Goal: Task Accomplishment & Management: Manage account settings

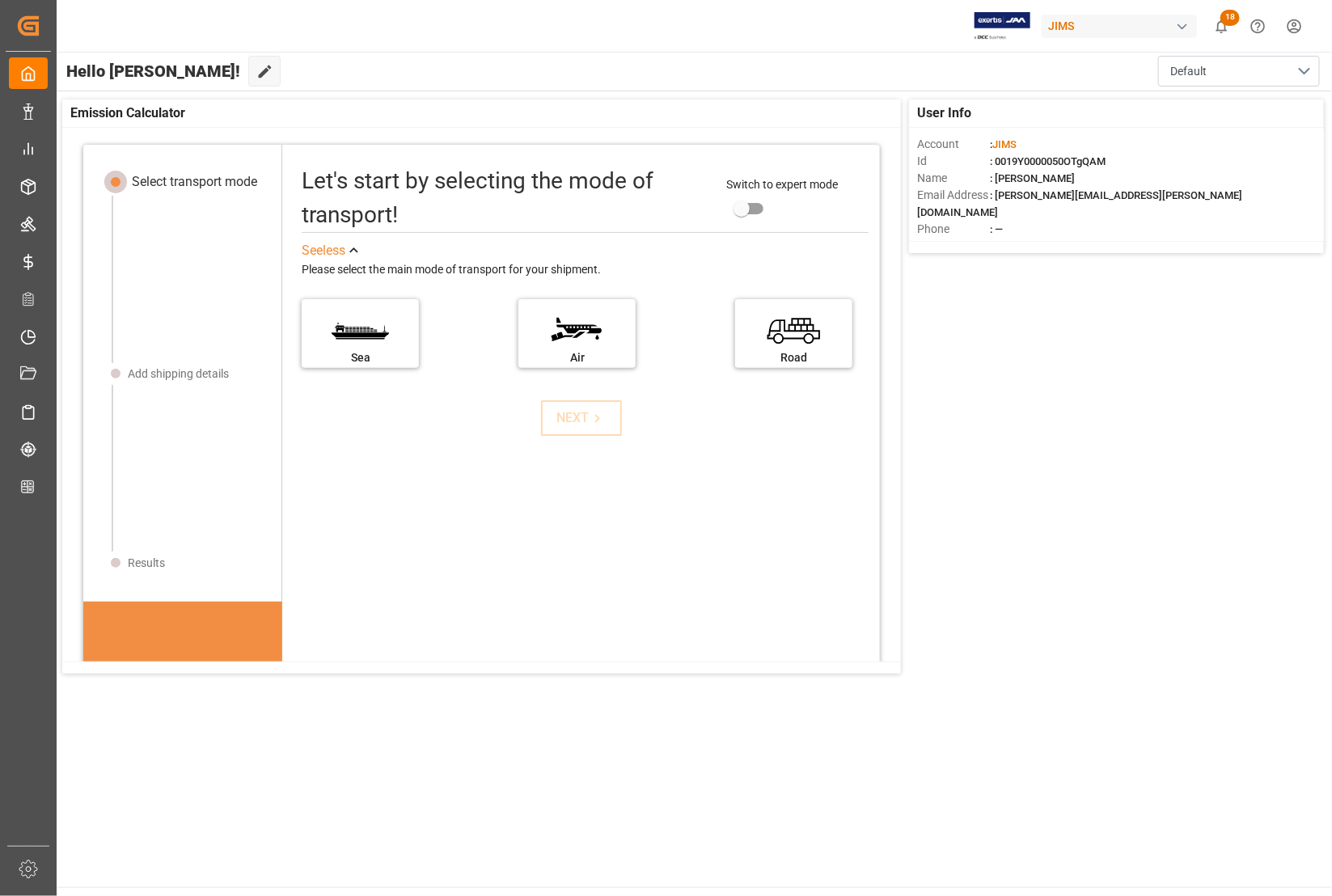
click at [147, 69] on span "Hello [PERSON_NAME]!" at bounding box center [152, 71] width 173 height 30
click at [256, 71] on icon at bounding box center [265, 72] width 17 height 17
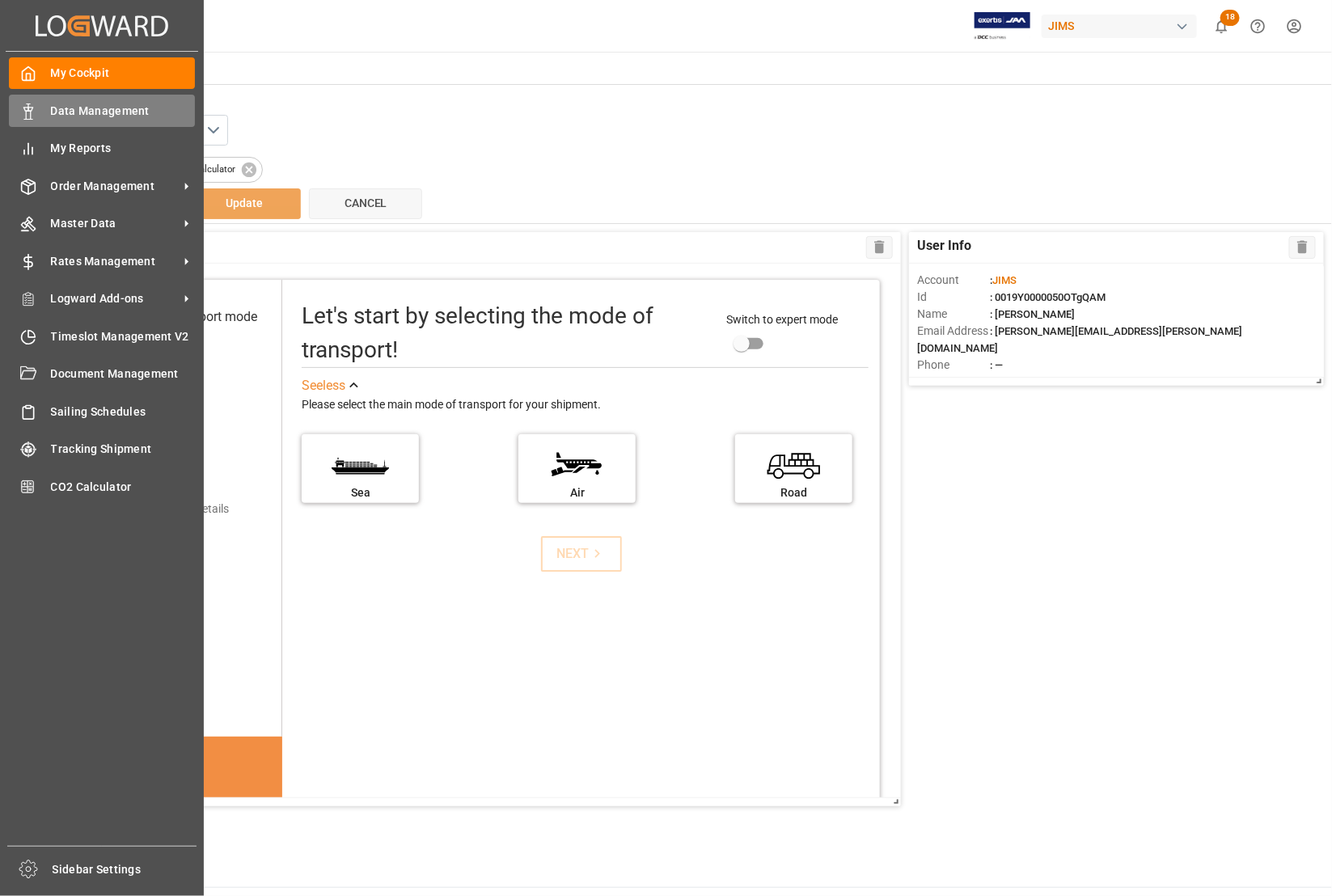
click at [55, 112] on span "Data Management" at bounding box center [123, 111] width 145 height 17
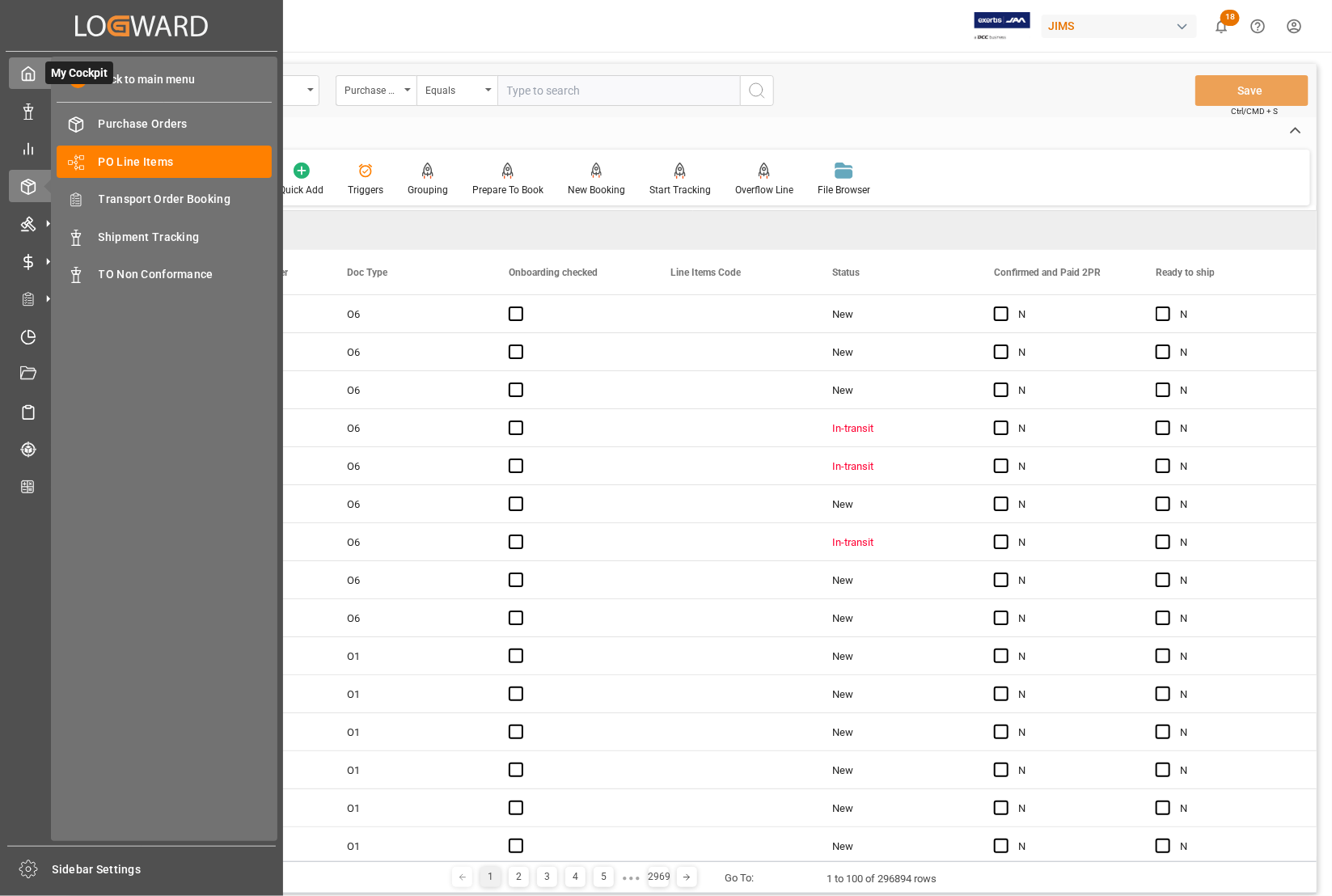
click at [25, 71] on icon at bounding box center [28, 73] width 16 height 16
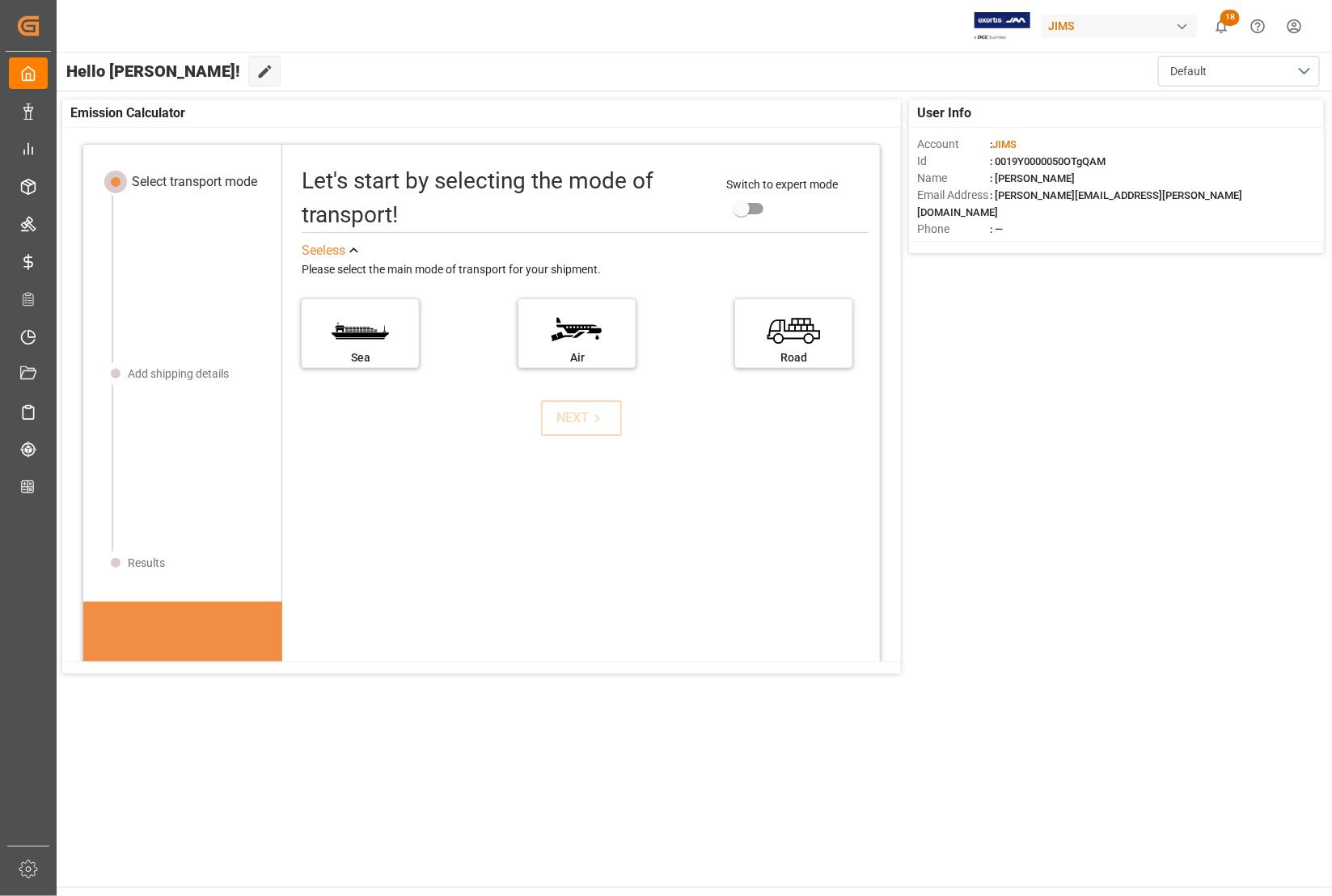
click at [1299, 28] on html "Created by potrace 1.15, written by Peter Selinger 2001-2017 Created by potrace…" at bounding box center [666, 448] width 1332 height 896
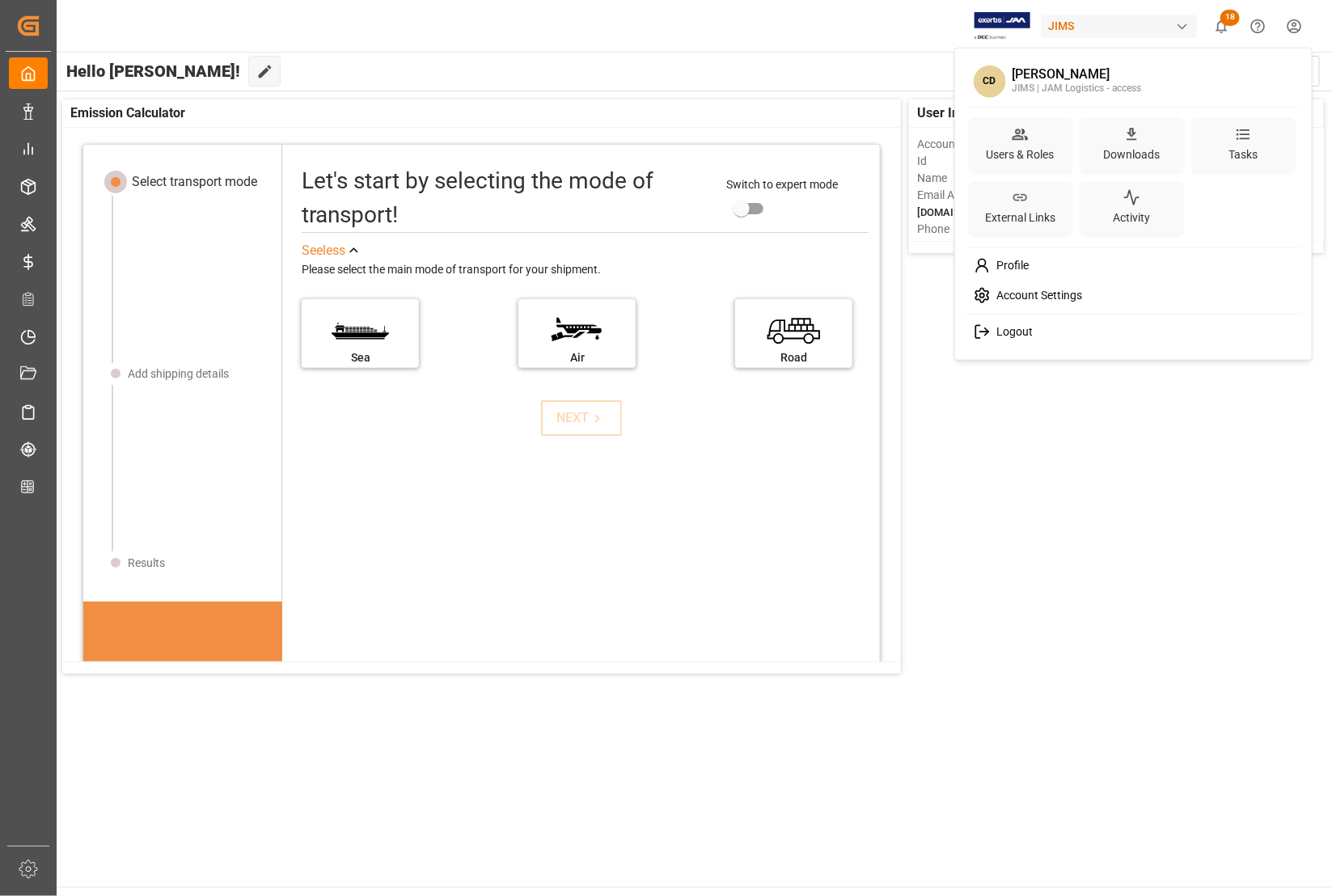
click at [988, 330] on icon at bounding box center [982, 332] width 17 height 17
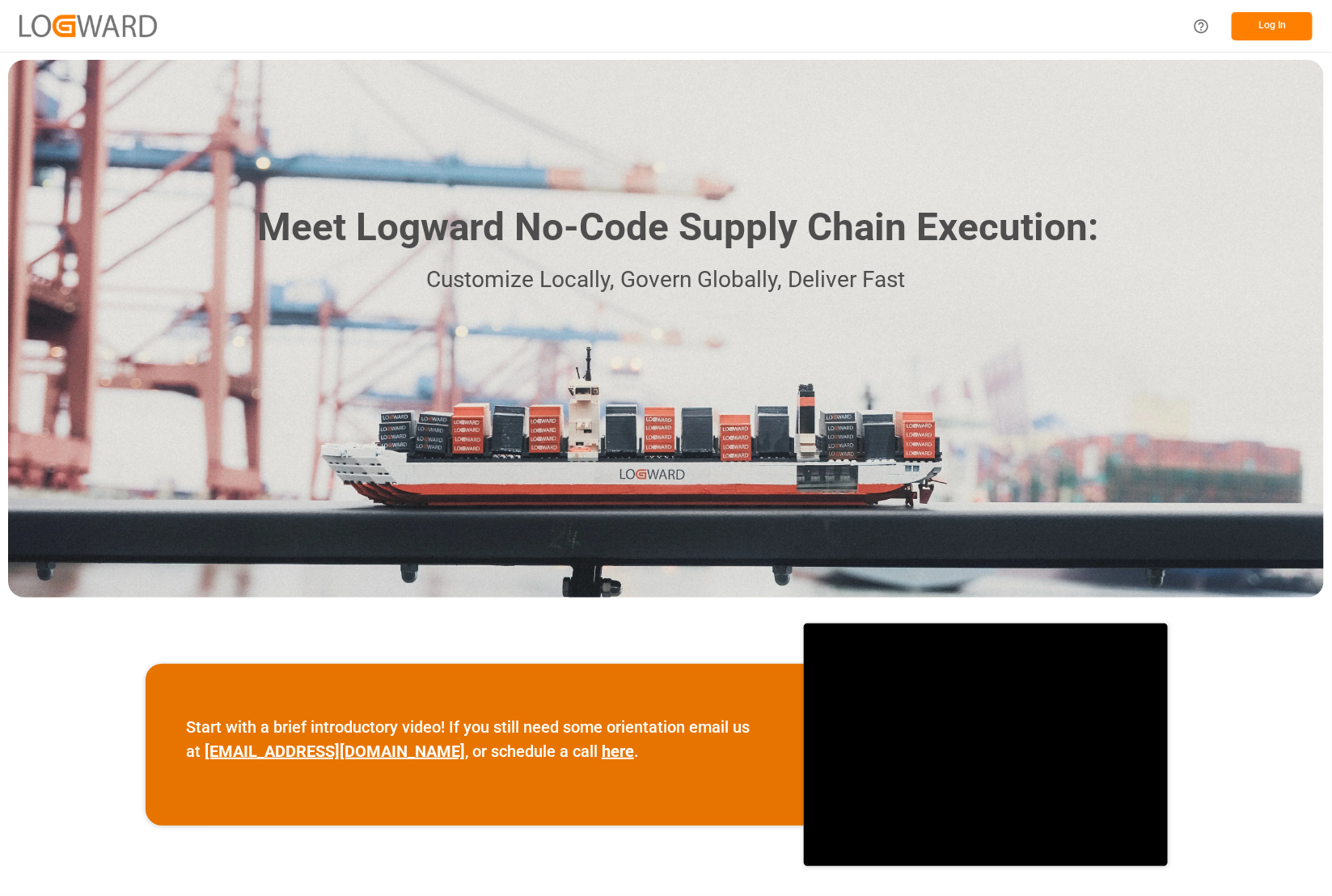
click at [1295, 22] on button "Log In" at bounding box center [1272, 25] width 81 height 28
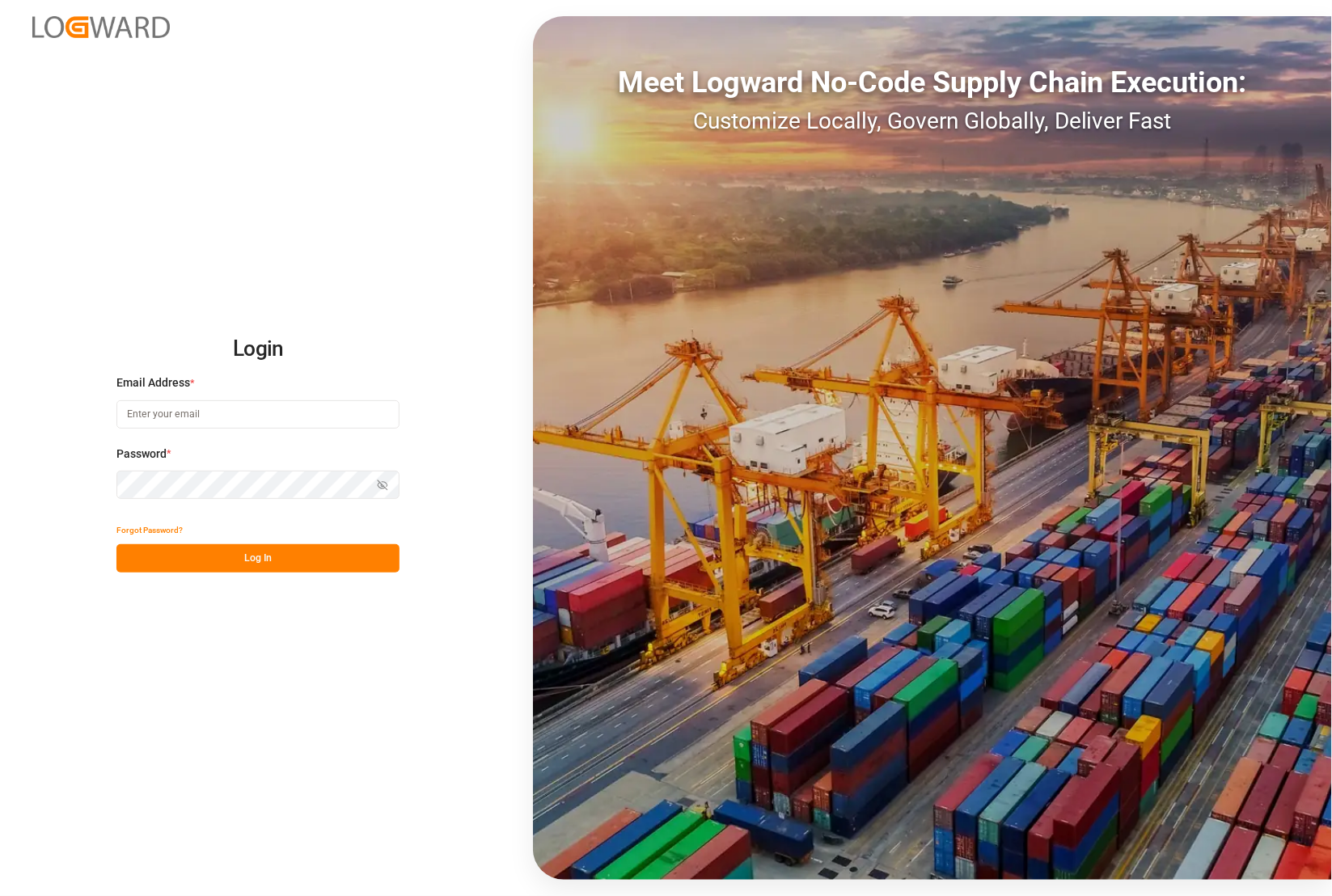
click at [296, 416] on input at bounding box center [258, 414] width 283 height 28
type input "[PERSON_NAME][EMAIL_ADDRESS][PERSON_NAME][DOMAIN_NAME]"
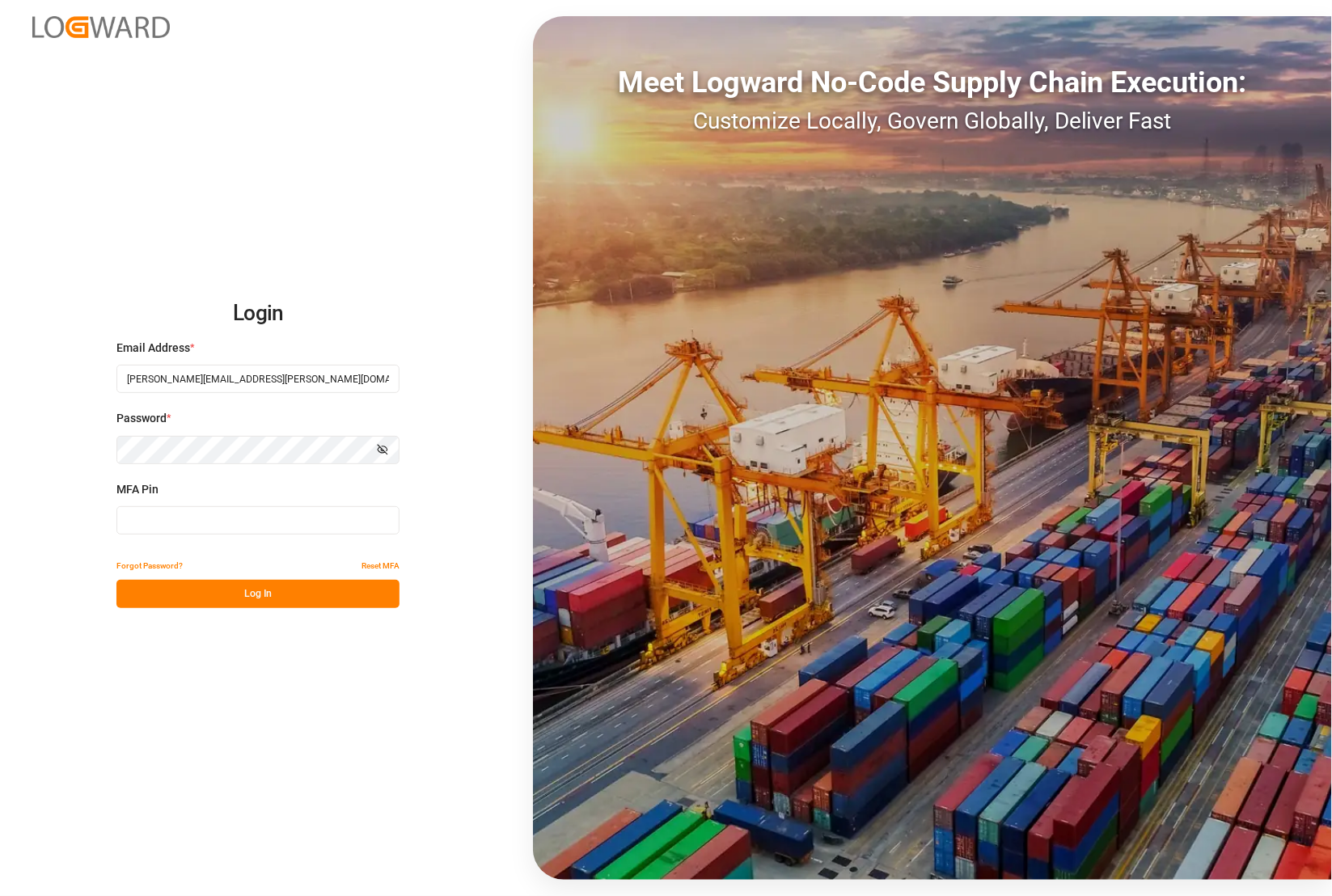
click at [188, 521] on input at bounding box center [258, 519] width 283 height 28
type input "902947"
click at [205, 588] on button "Log In" at bounding box center [258, 593] width 283 height 28
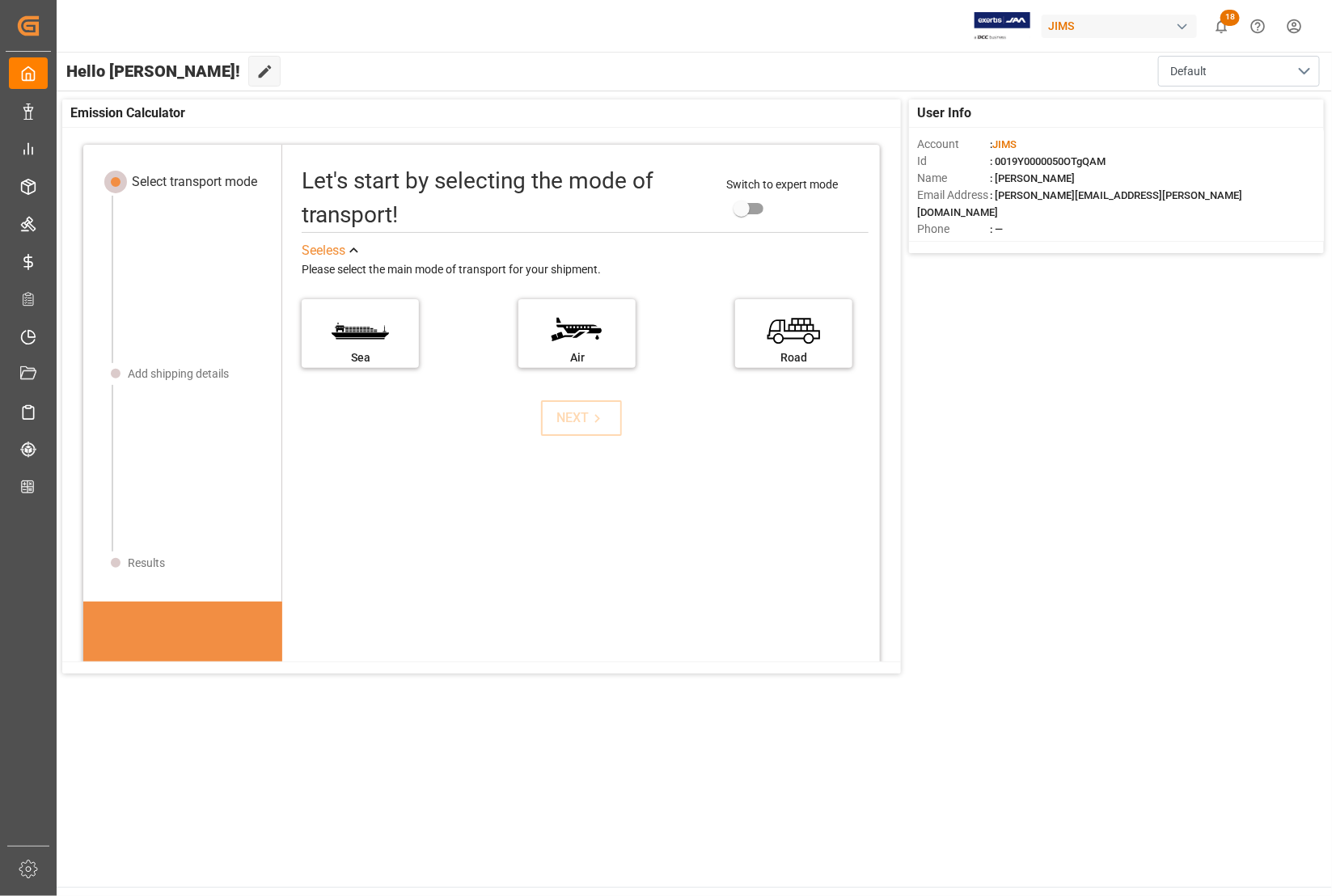
click at [397, 33] on div "JIMS 18 Notifications Only show unread All Watching Mark all categories read Do…" at bounding box center [689, 25] width 1286 height 52
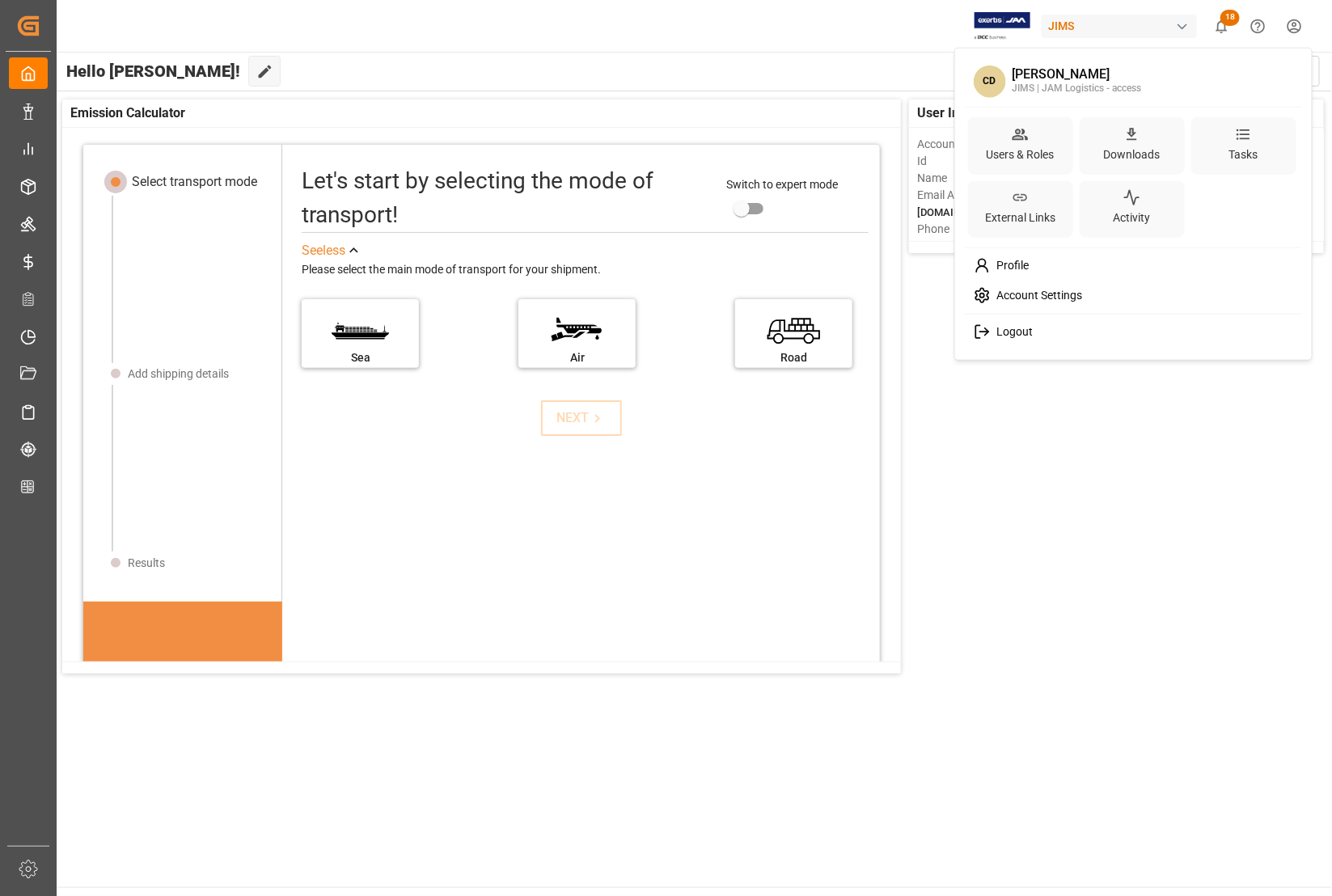
click at [1291, 26] on html "Created by potrace 1.15, written by Peter Selinger 2001-2017 Created by potrace…" at bounding box center [666, 448] width 1332 height 896
click at [1023, 329] on span "Logout" at bounding box center [1012, 332] width 43 height 14
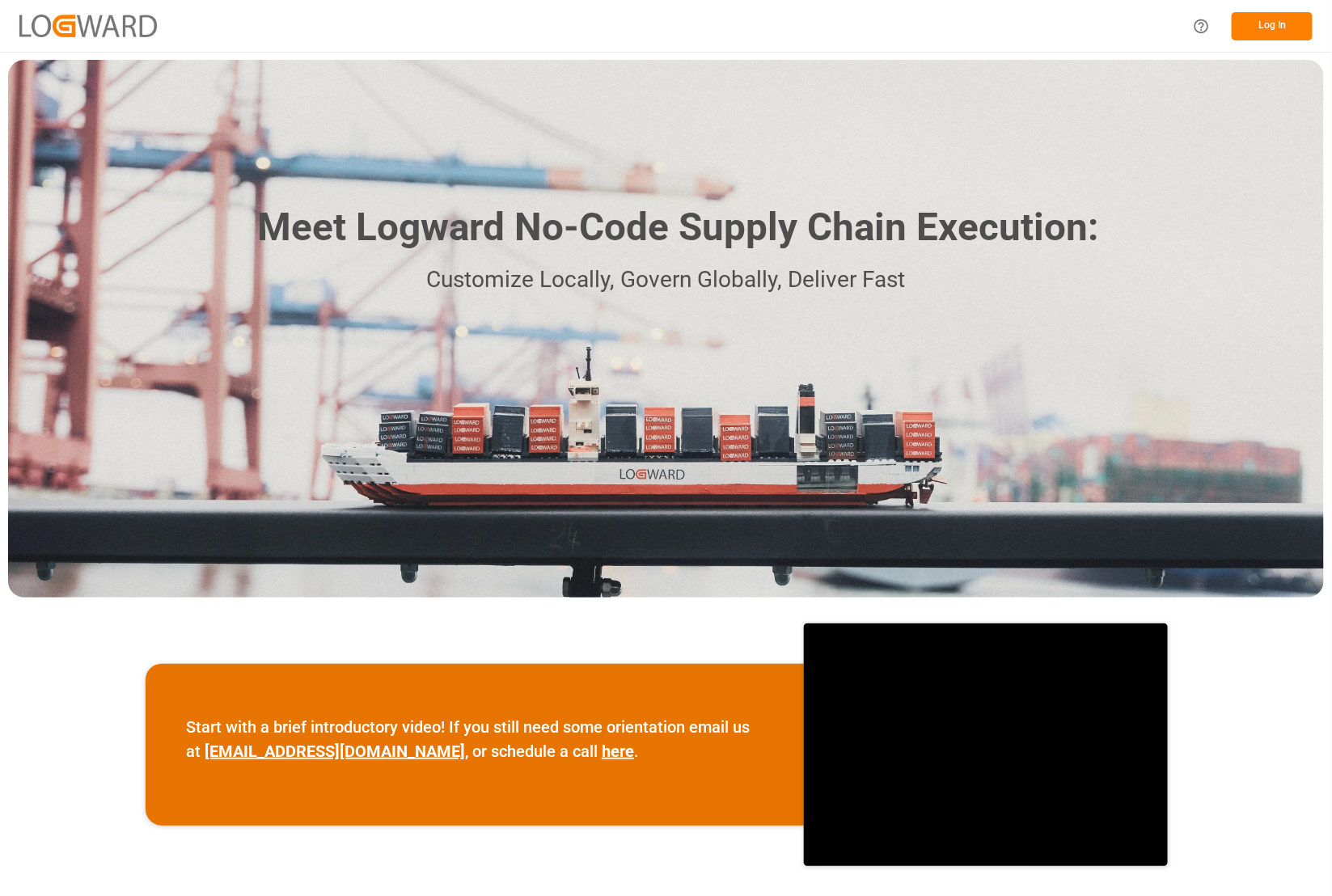
click at [1255, 29] on button "Log In" at bounding box center [1272, 25] width 81 height 28
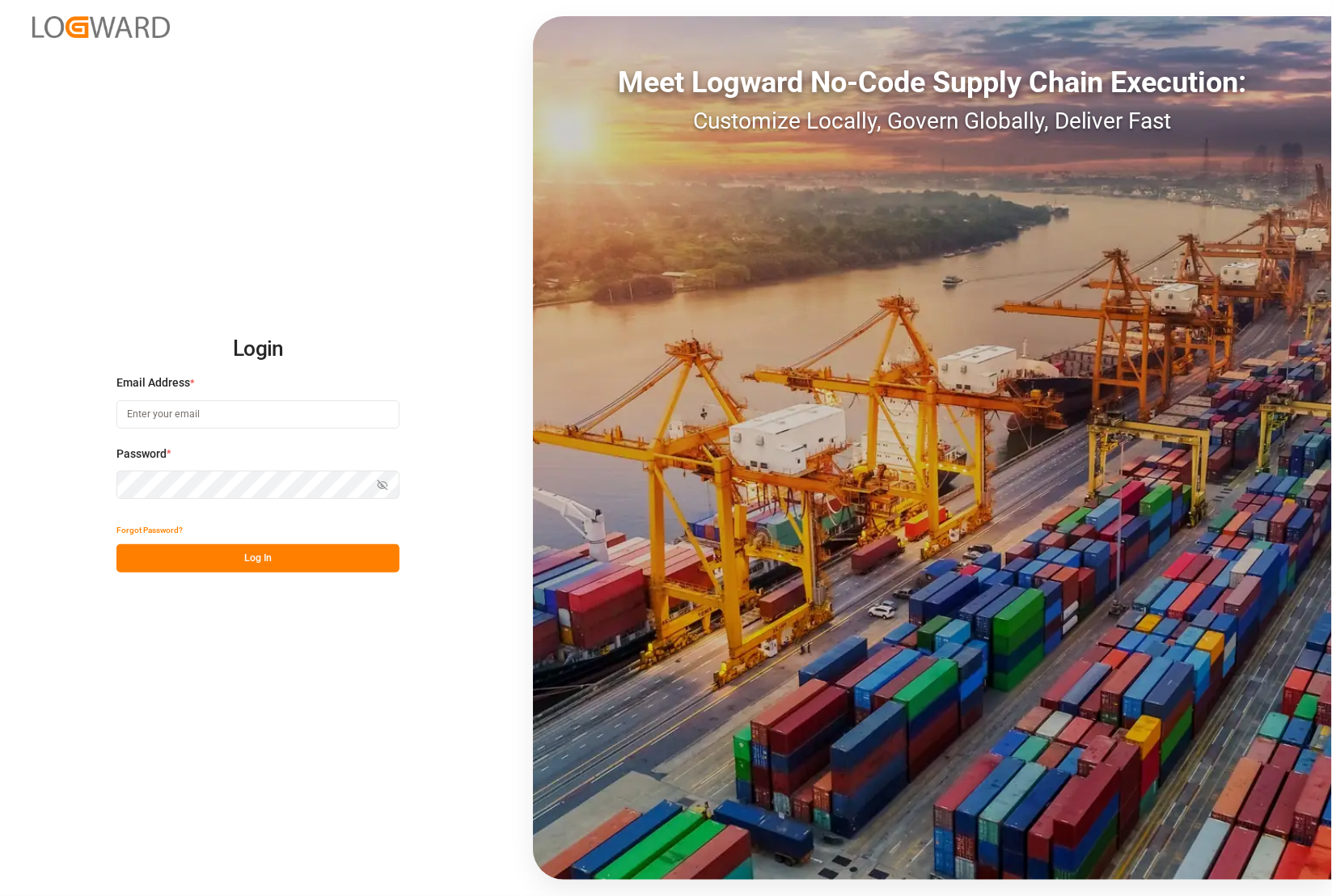
click at [293, 399] on div "Email Address *" at bounding box center [258, 410] width 283 height 71
click at [288, 412] on input at bounding box center [258, 414] width 283 height 28
type input "[PERSON_NAME][EMAIL_ADDRESS][PERSON_NAME][DOMAIN_NAME]"
click at [0, 493] on html "Login Email Address * catherine.danielson@jamindustries.com Password * Show pas…" at bounding box center [666, 448] width 1332 height 896
click at [81, 507] on div "Login Email Address * [PERSON_NAME][EMAIL_ADDRESS][PERSON_NAME][DOMAIN_NAME] Pa…" at bounding box center [666, 448] width 1332 height 896
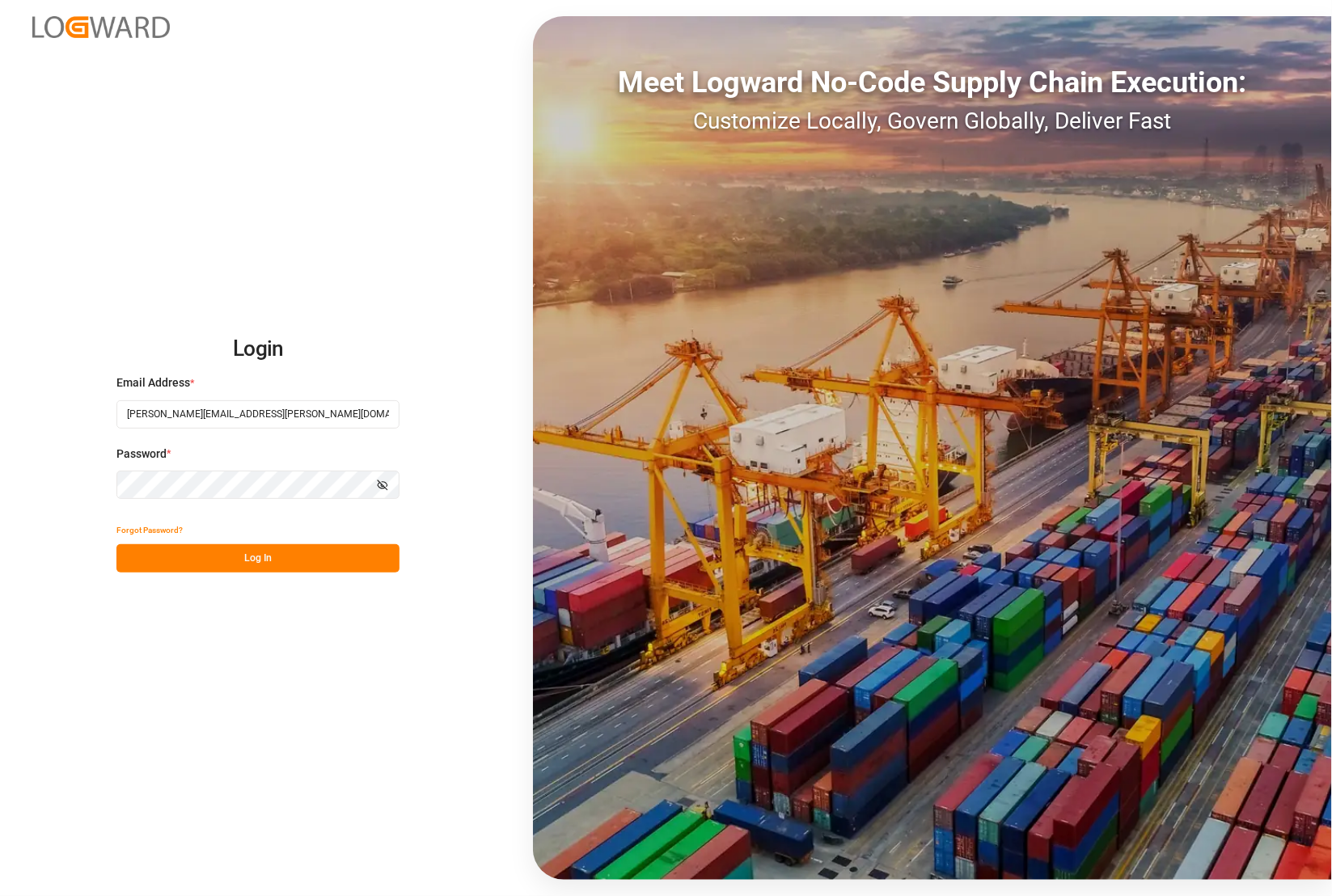
click at [267, 554] on button "Log In" at bounding box center [258, 558] width 283 height 28
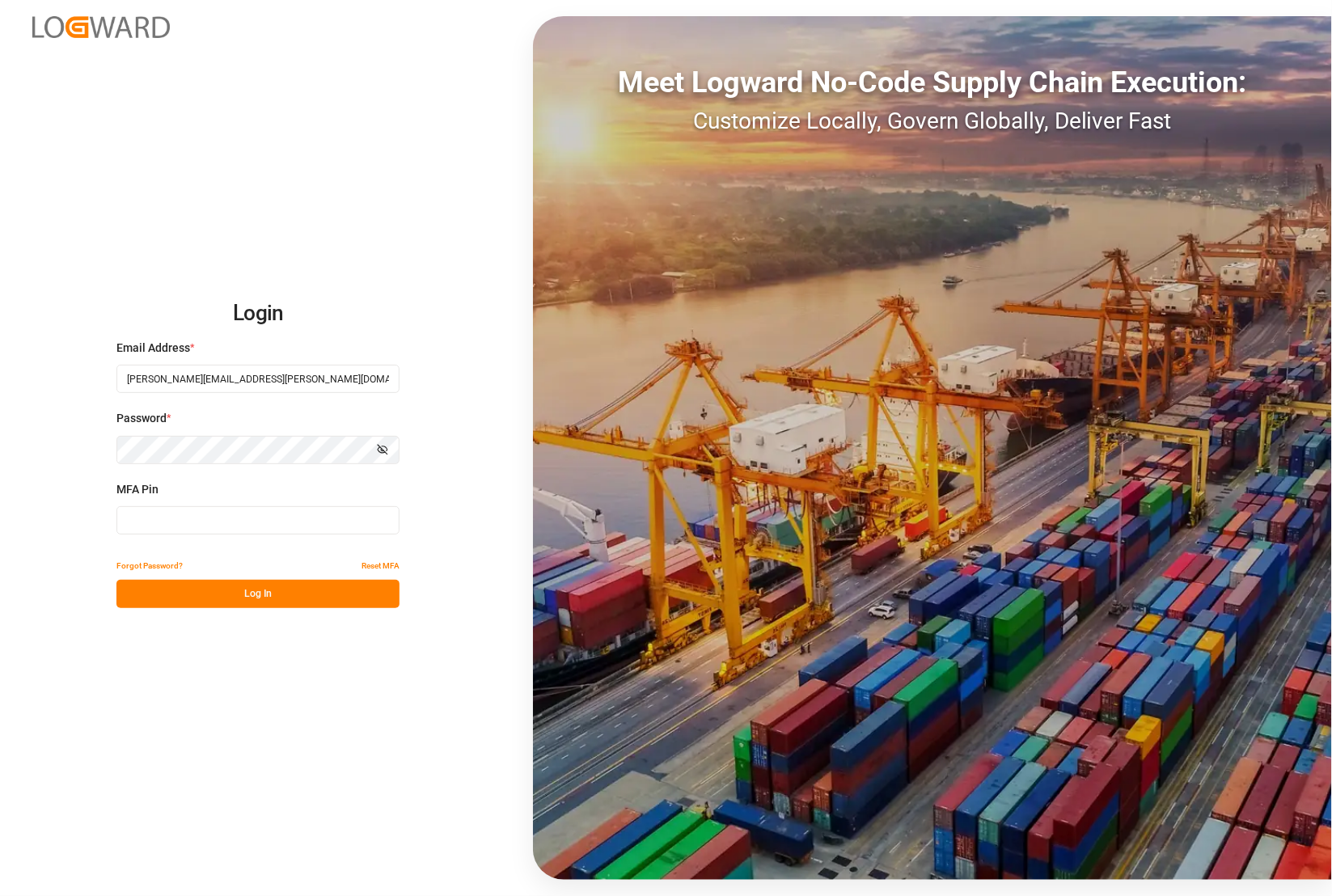
click at [187, 516] on input at bounding box center [258, 519] width 283 height 28
type input "772241"
click at [294, 592] on button "Log In" at bounding box center [258, 593] width 283 height 28
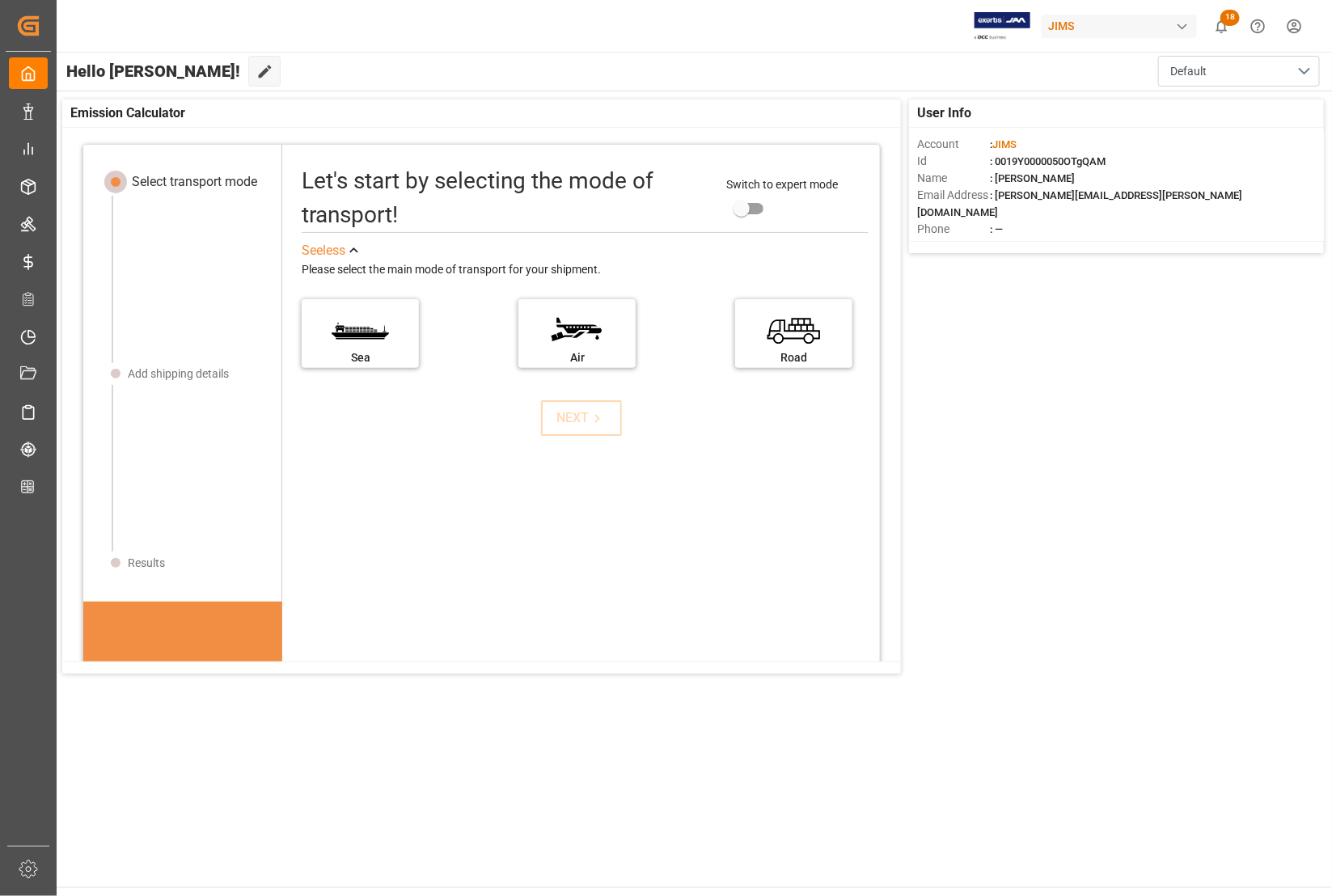
click at [1299, 23] on html "Created by potrace 1.15, written by Peter Selinger 2001-2017 Created by potrace…" at bounding box center [666, 448] width 1332 height 896
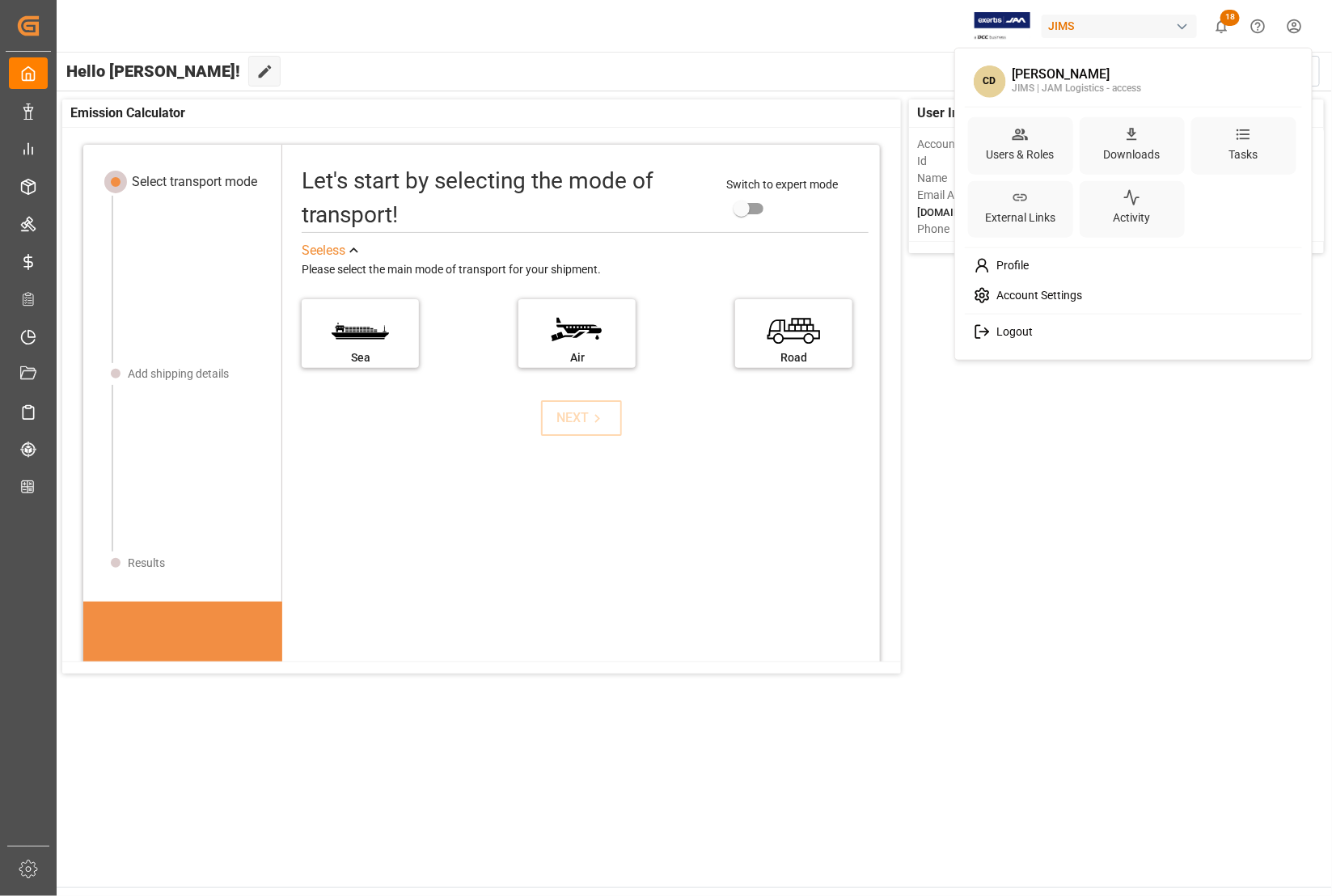
click at [1058, 330] on div "Logout" at bounding box center [1134, 332] width 332 height 30
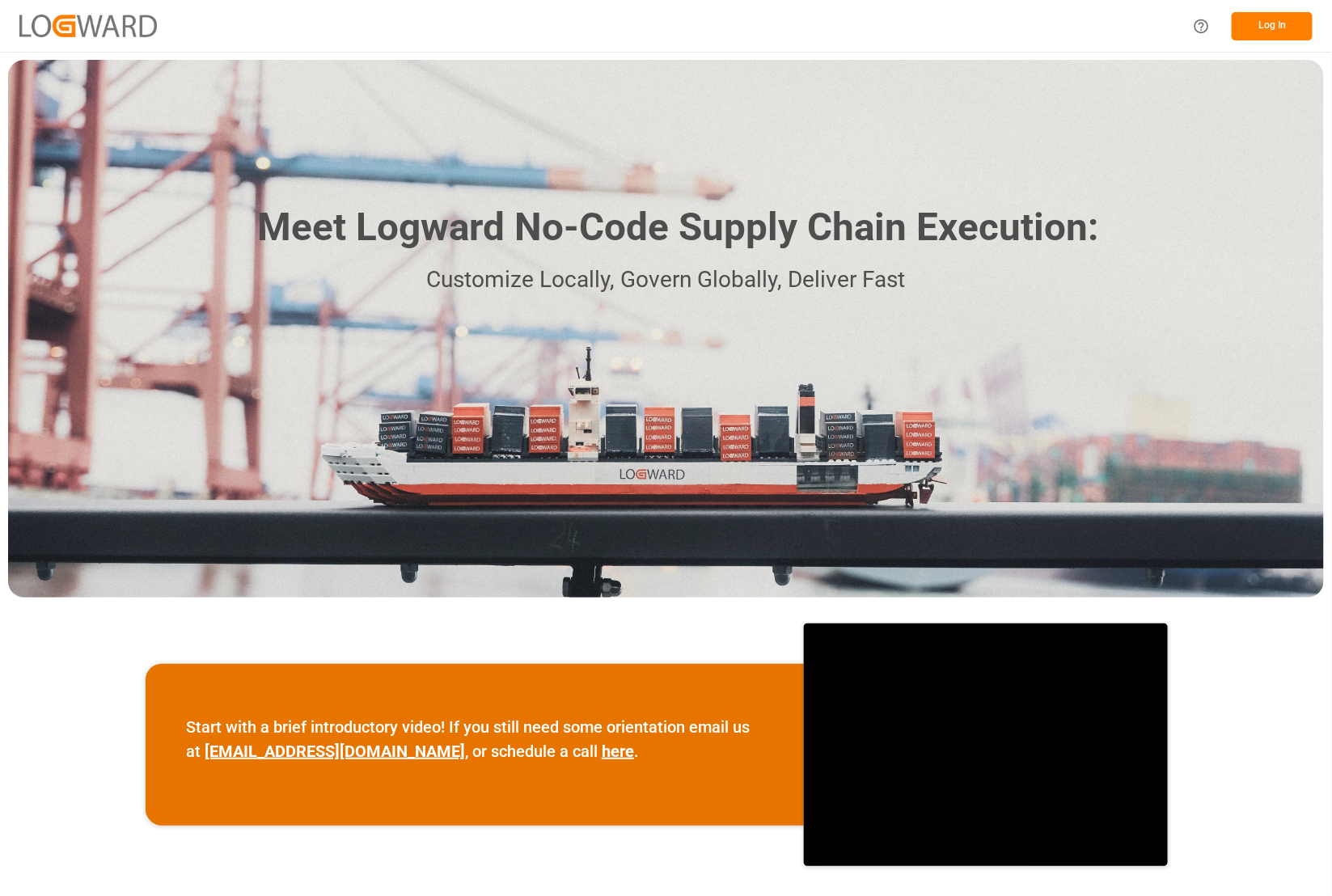
click at [1247, 26] on button "Log In" at bounding box center [1272, 25] width 81 height 28
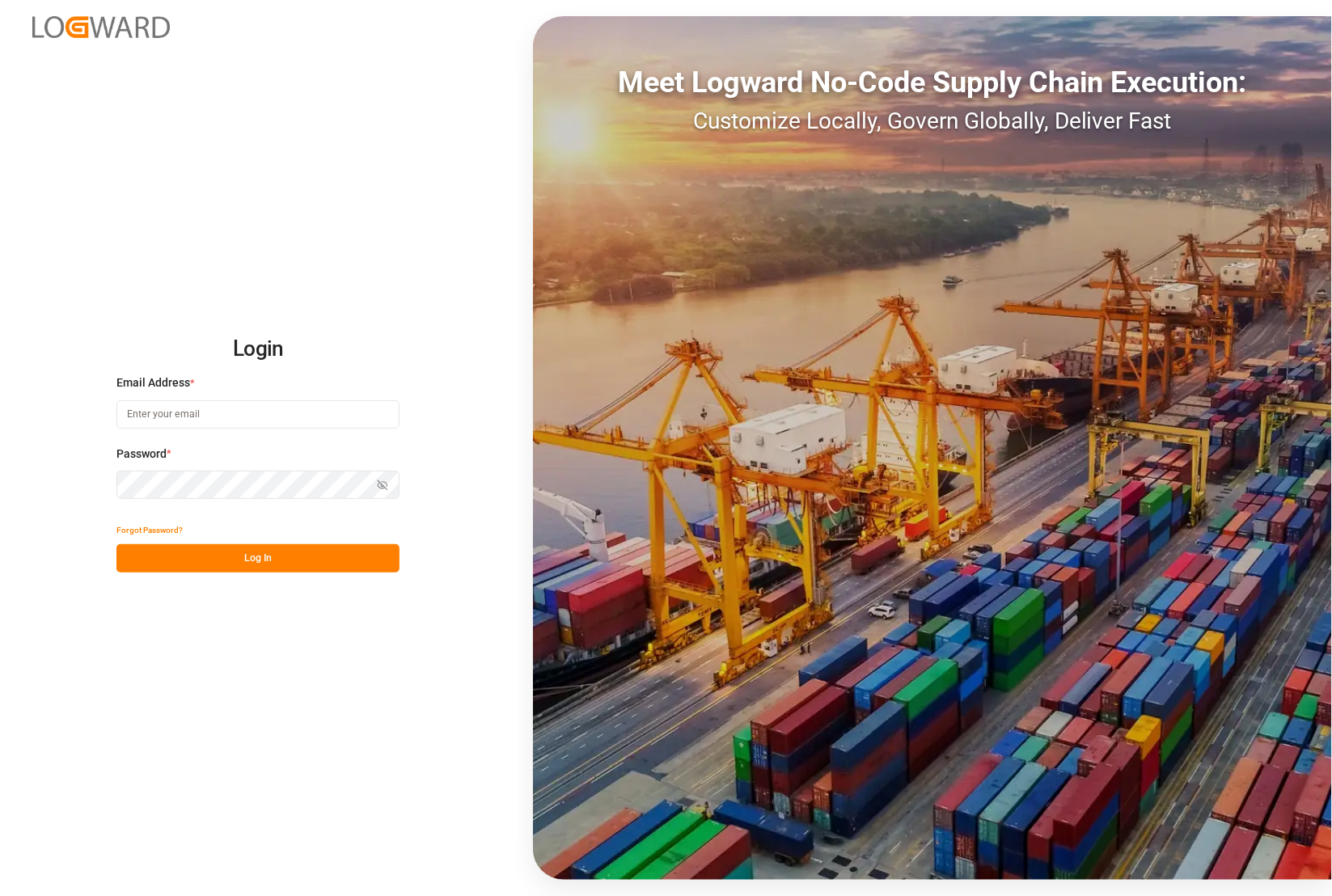
type input "[PERSON_NAME][EMAIL_ADDRESS][PERSON_NAME][DOMAIN_NAME]"
click at [13, 470] on div "Login Email Address * [PERSON_NAME][EMAIL_ADDRESS][PERSON_NAME][DOMAIN_NAME] Pa…" at bounding box center [666, 448] width 1332 height 896
click at [142, 554] on button "Log In" at bounding box center [258, 558] width 283 height 28
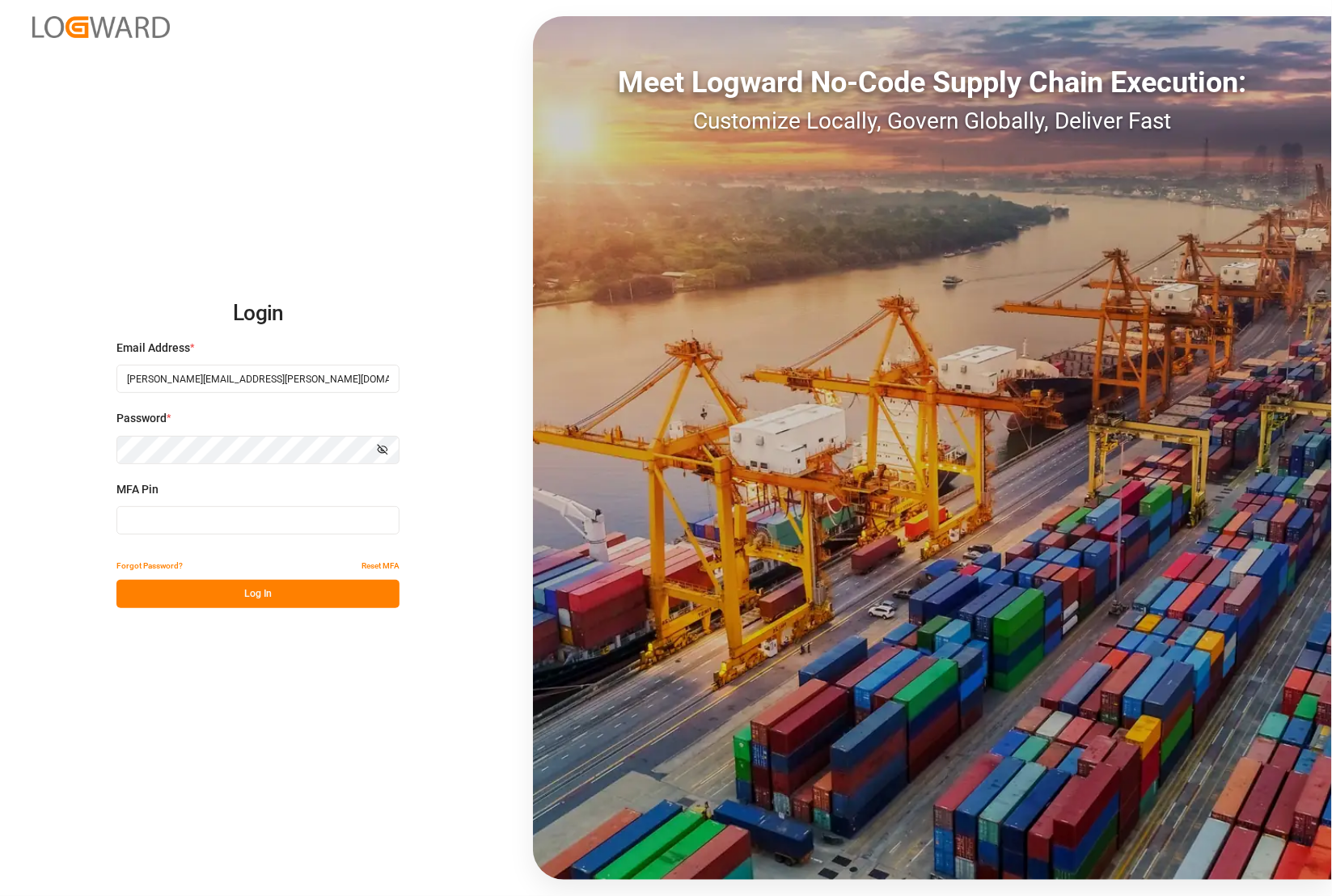
click at [162, 509] on input at bounding box center [258, 519] width 283 height 28
type input "702302"
click at [216, 595] on button "Log In" at bounding box center [258, 593] width 283 height 28
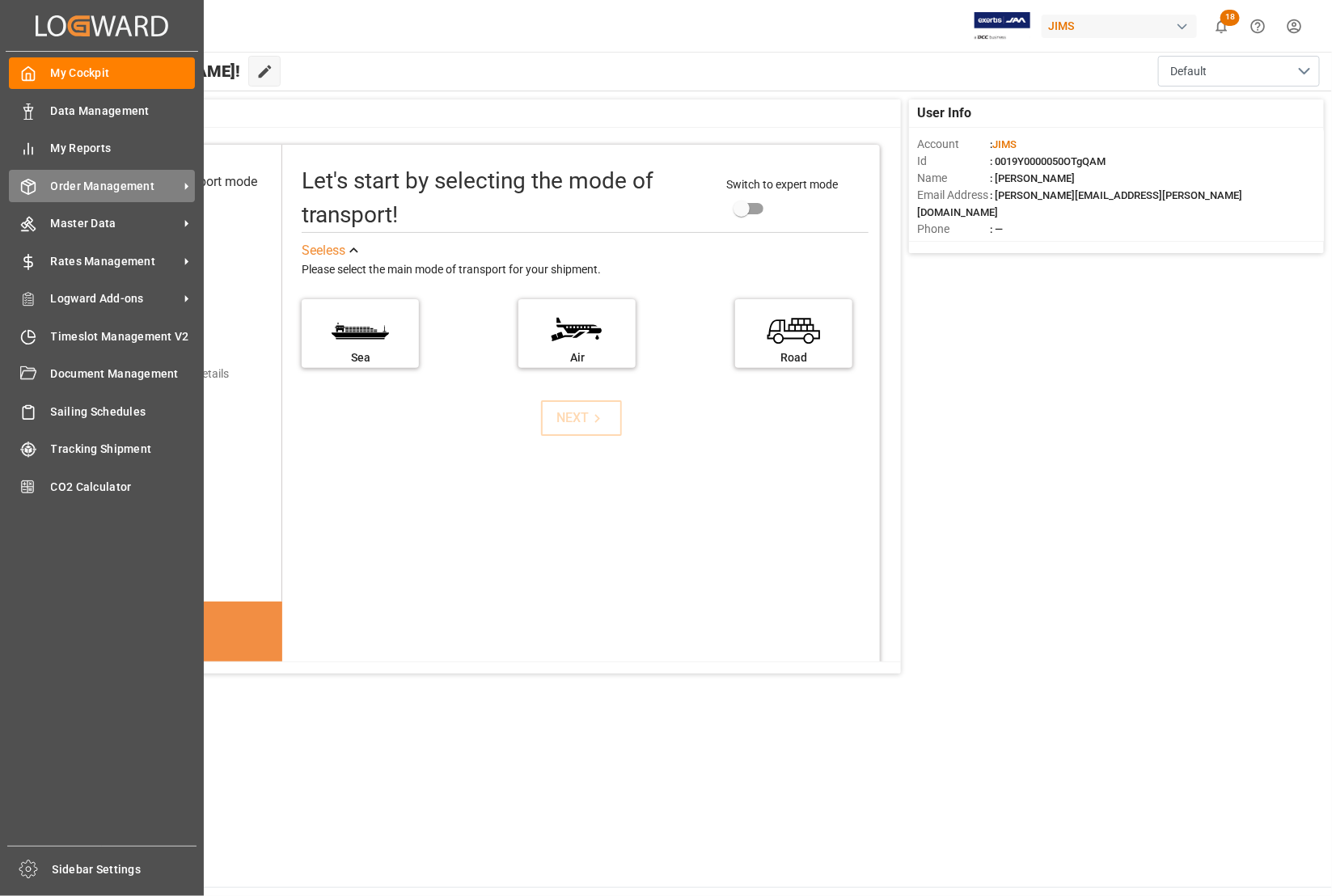
click at [86, 184] on span "Order Management" at bounding box center [114, 186] width 128 height 17
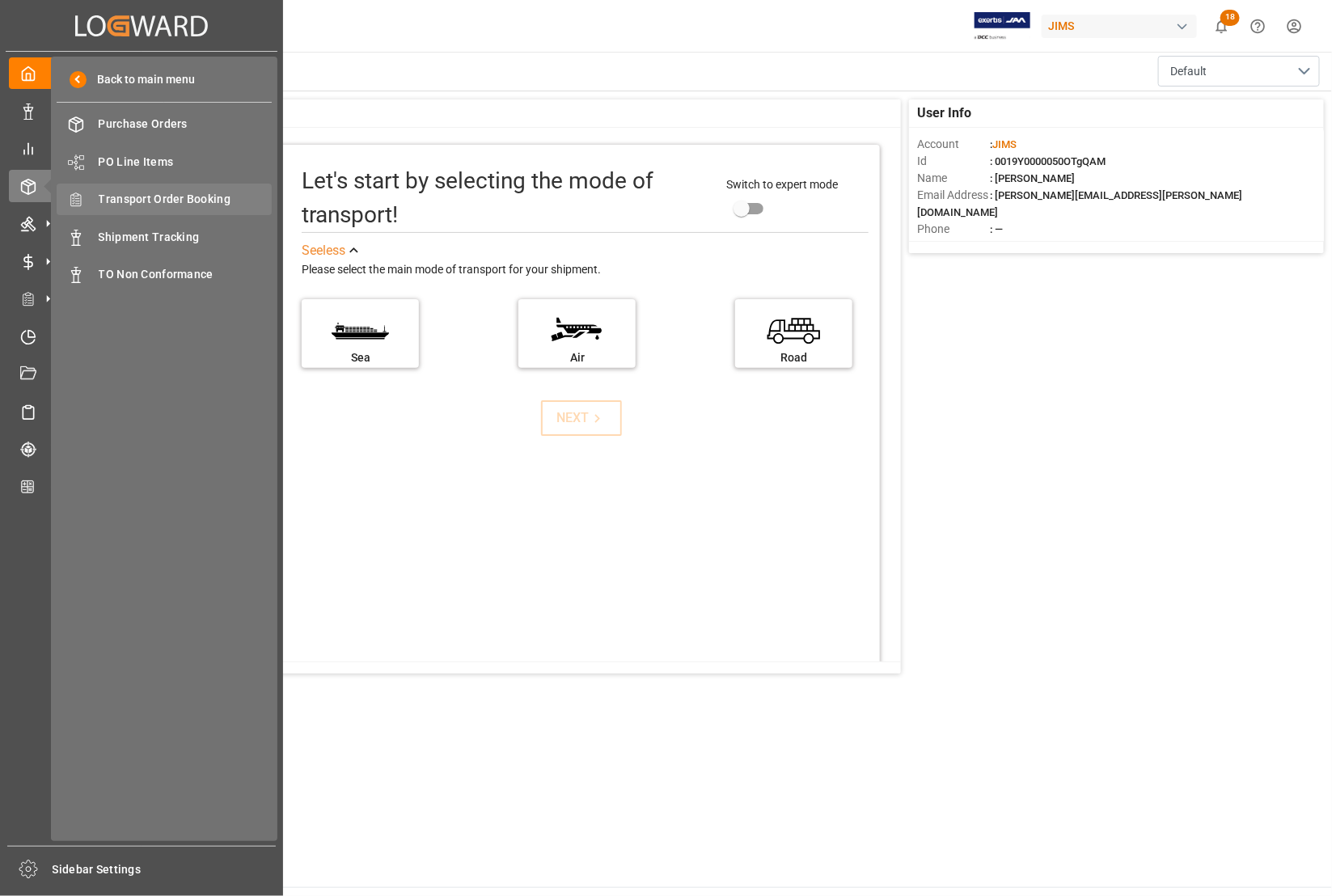
click at [123, 200] on span "Transport Order Booking" at bounding box center [185, 200] width 173 height 17
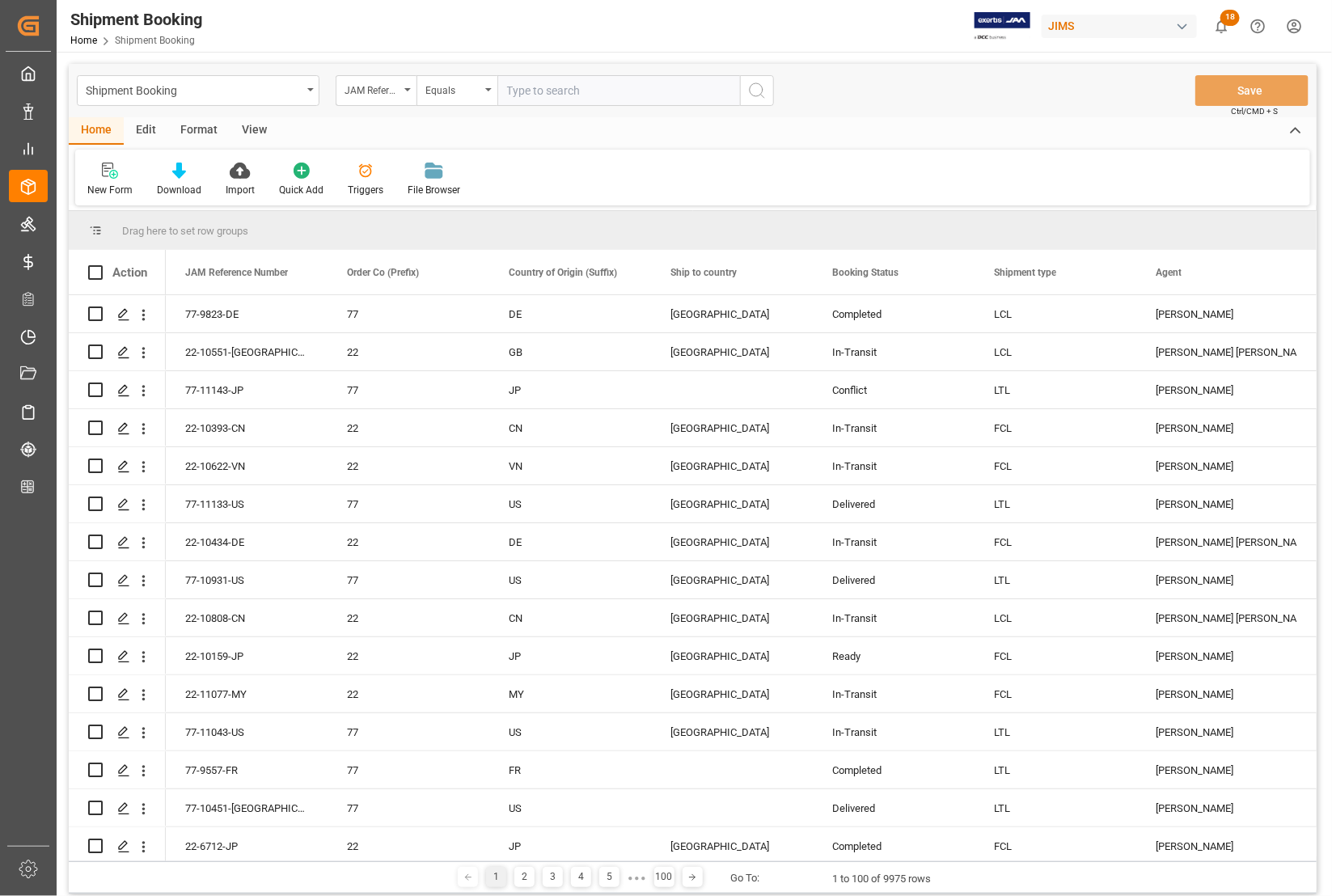
click at [612, 86] on input "text" at bounding box center [619, 91] width 243 height 30
type input "77-10391-[GEOGRAPHIC_DATA]"
click at [757, 87] on icon "search button" at bounding box center [757, 91] width 19 height 19
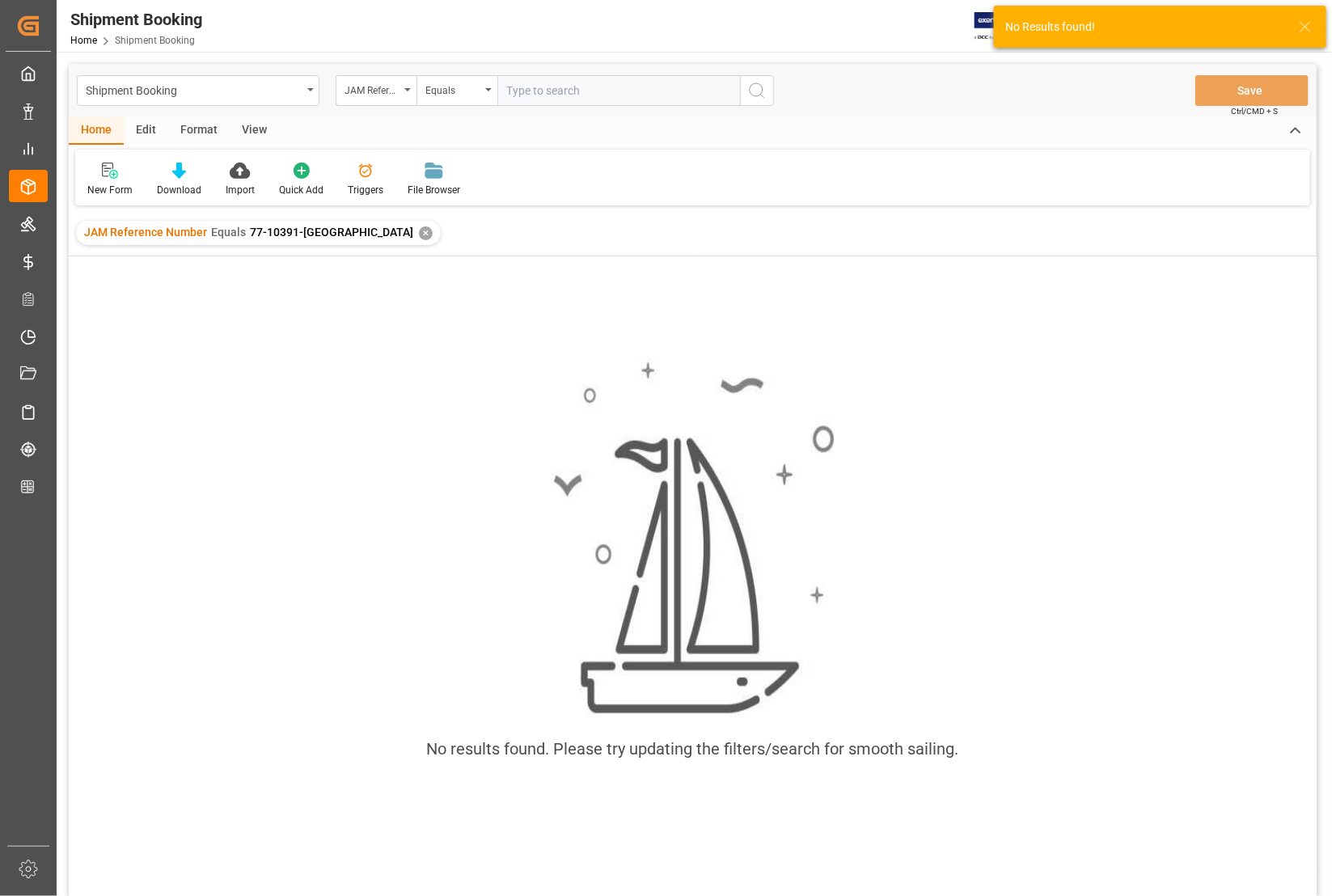
click at [419, 230] on div "✕" at bounding box center [426, 234] width 14 height 14
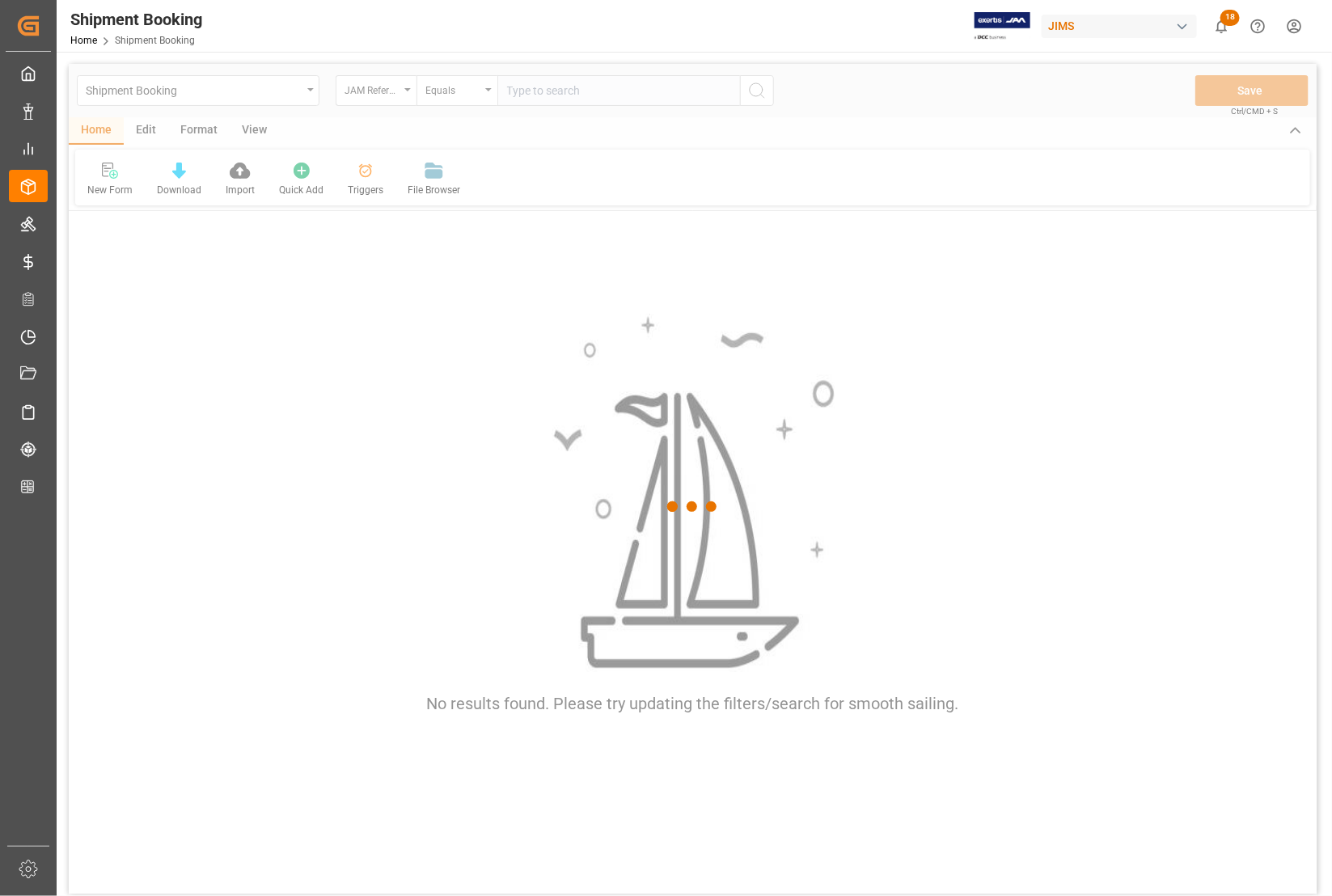
click at [563, 98] on div at bounding box center [692, 506] width 1247 height 886
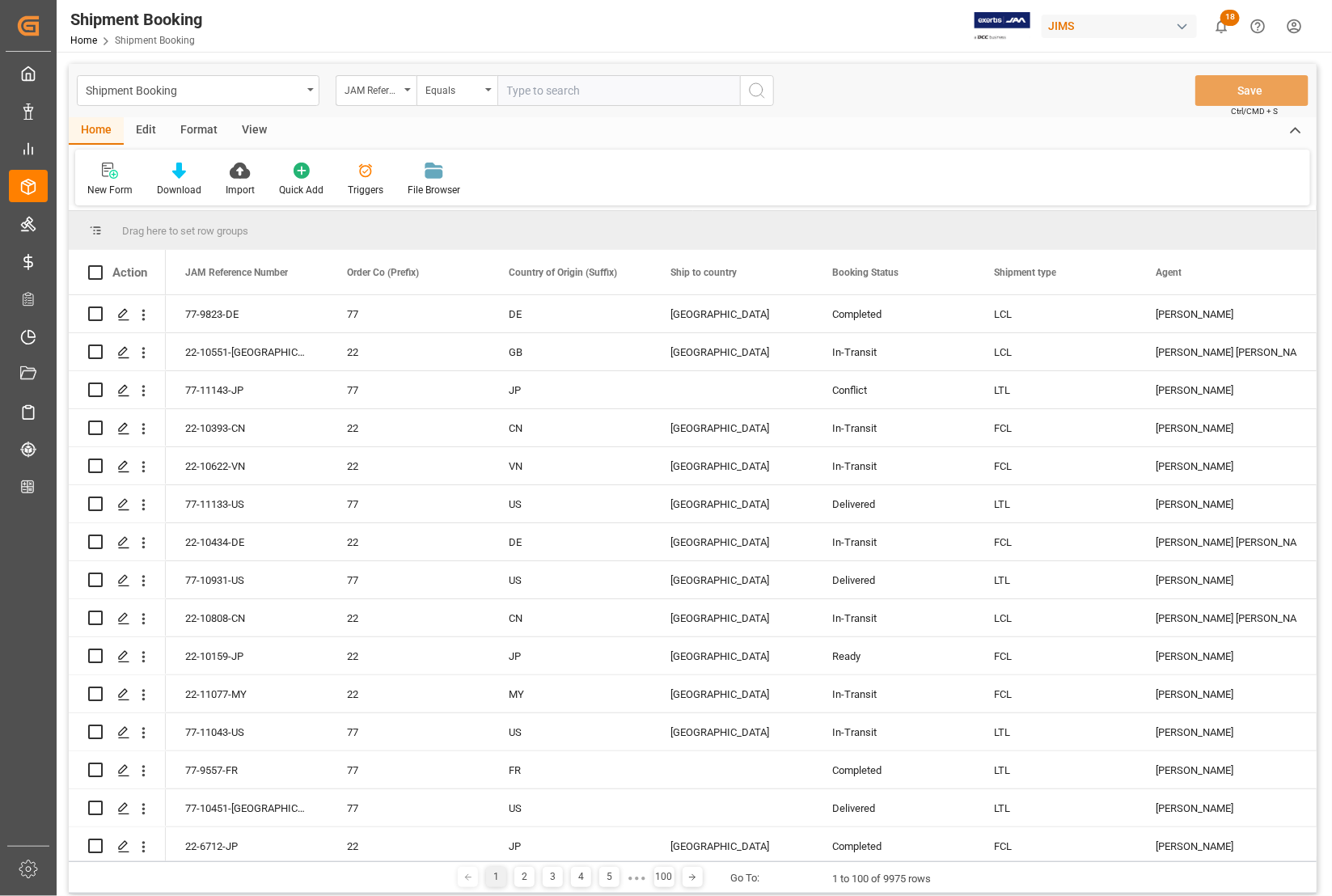
click at [563, 97] on input "text" at bounding box center [619, 91] width 243 height 30
type input "77-10391-CN"
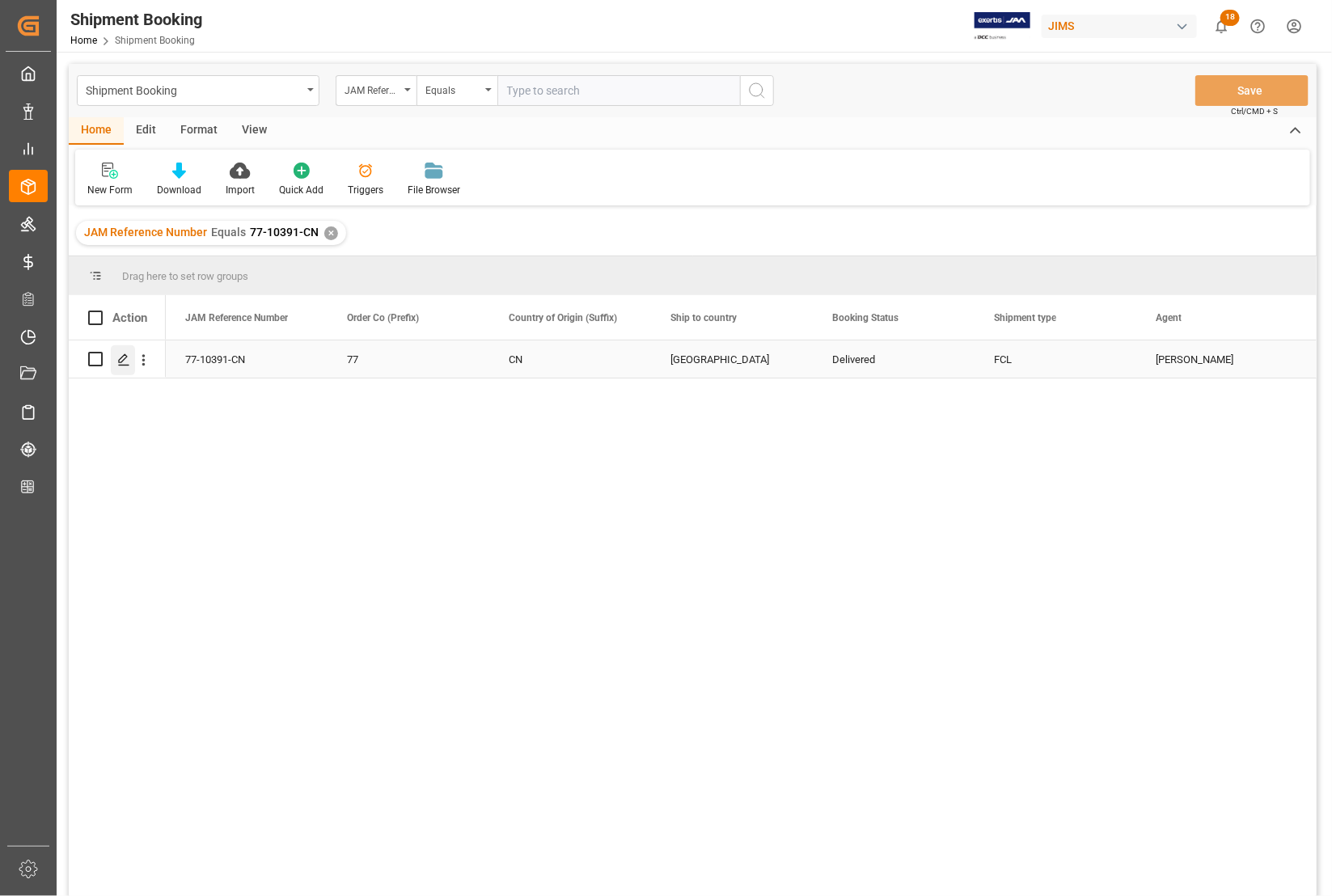
click at [125, 360] on icon "Press SPACE to select this row." at bounding box center [124, 360] width 13 height 13
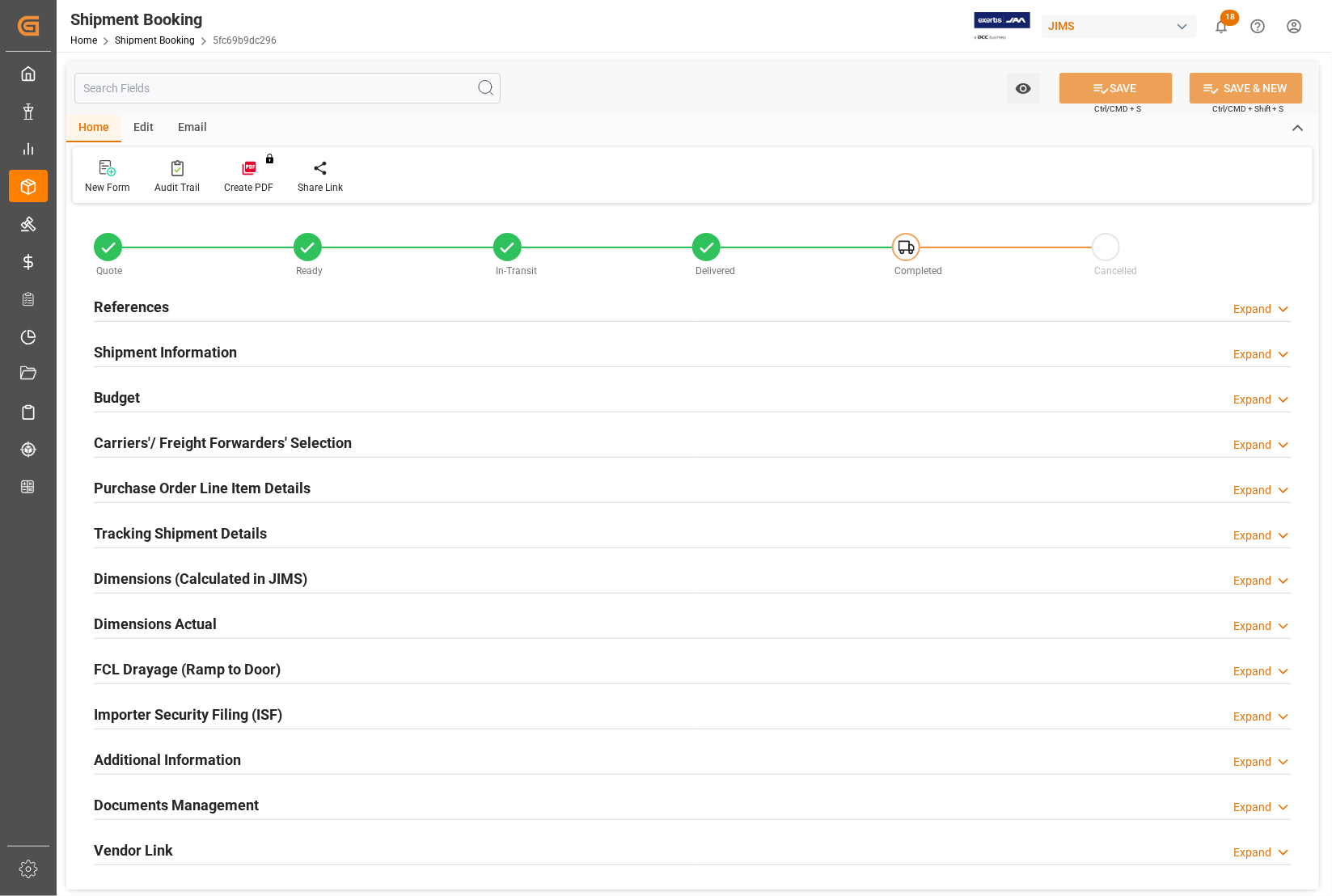
type input "0"
type input "4376.2169"
type input "37562.5"
click at [118, 394] on h2 "Budget" at bounding box center [117, 398] width 46 height 22
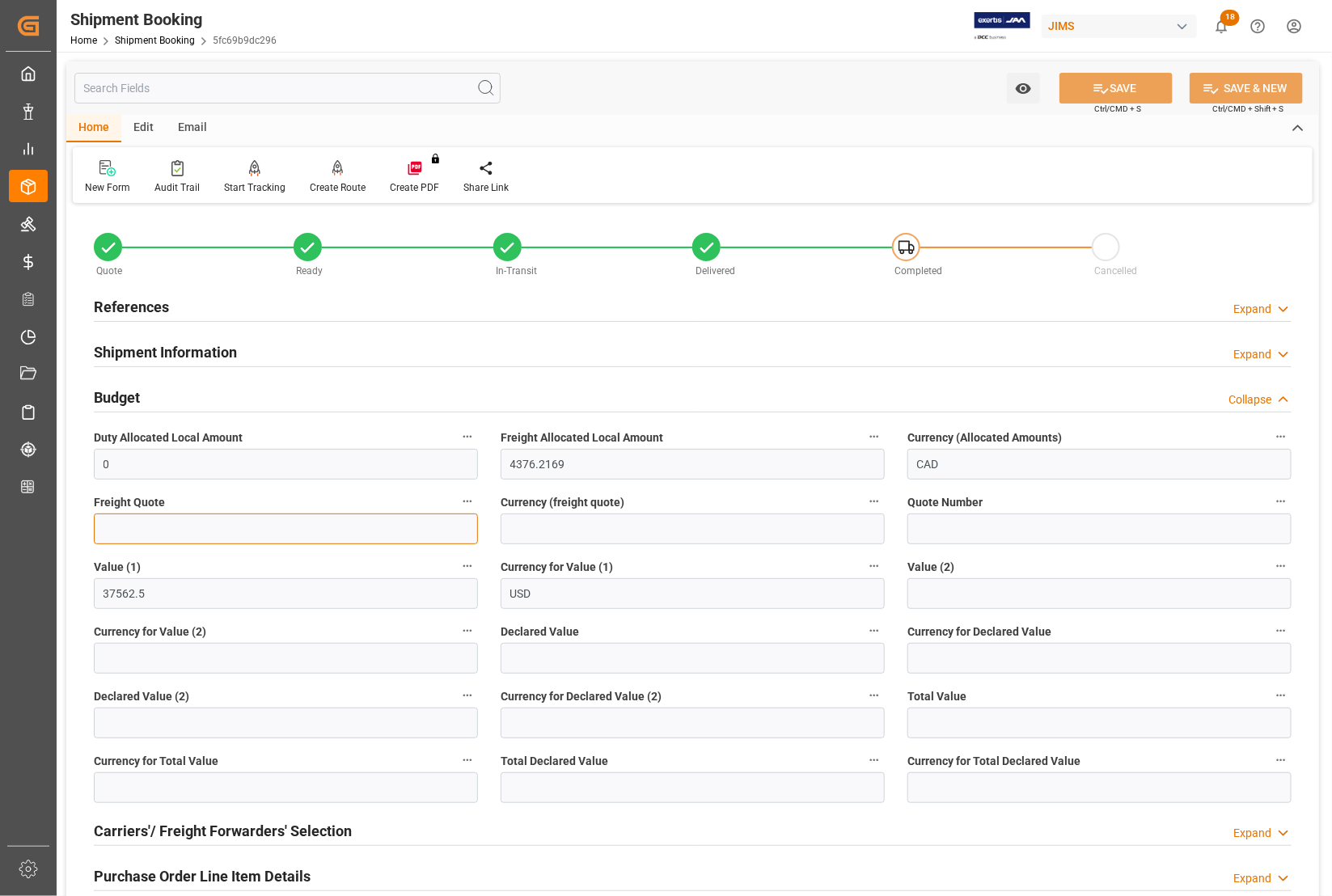
click at [187, 530] on input "text" at bounding box center [286, 529] width 384 height 30
type input "3400"
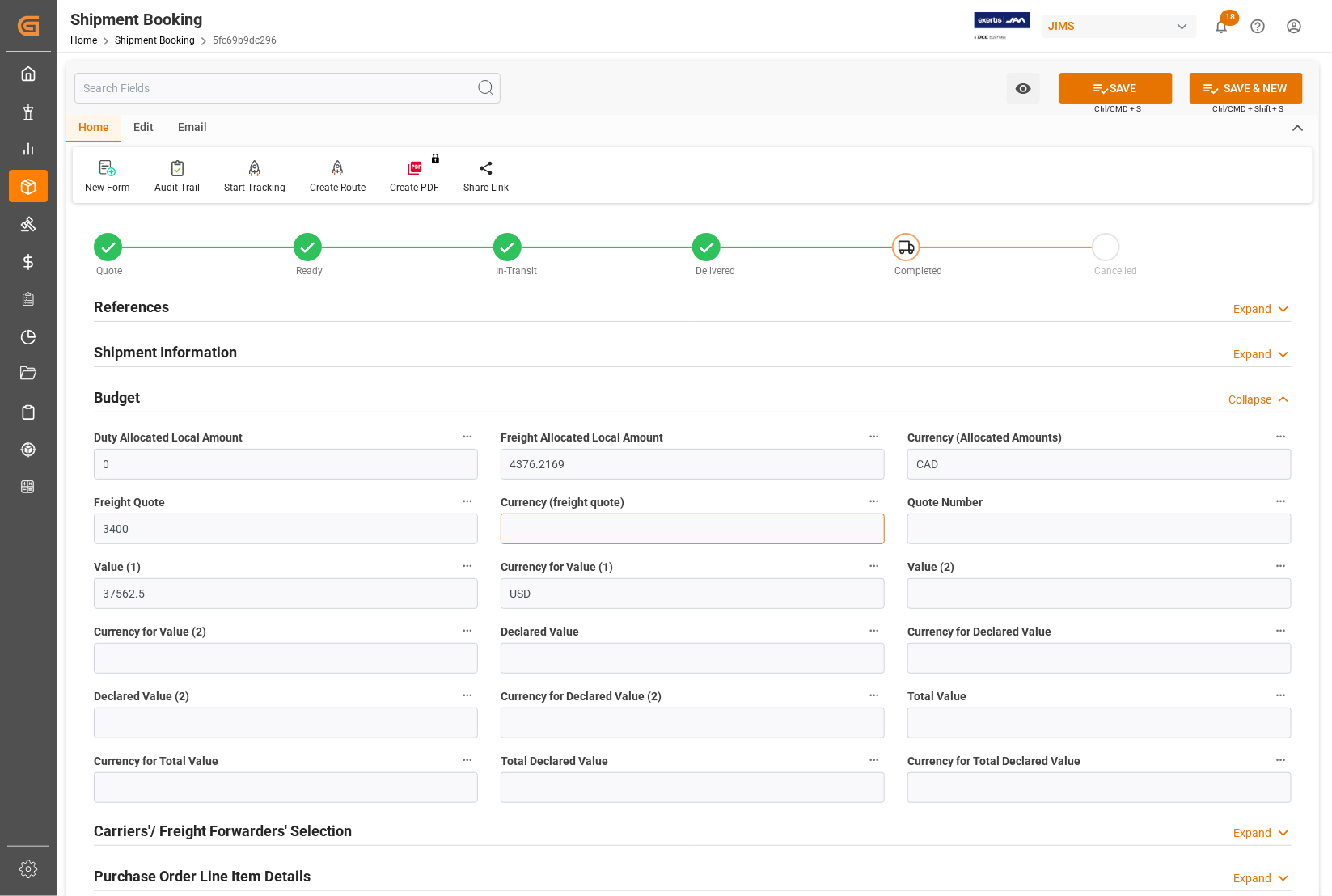
click at [552, 522] on input at bounding box center [692, 529] width 384 height 30
click at [519, 596] on input "USD" at bounding box center [692, 593] width 384 height 30
click at [528, 516] on input at bounding box center [692, 529] width 384 height 30
type input "USD"
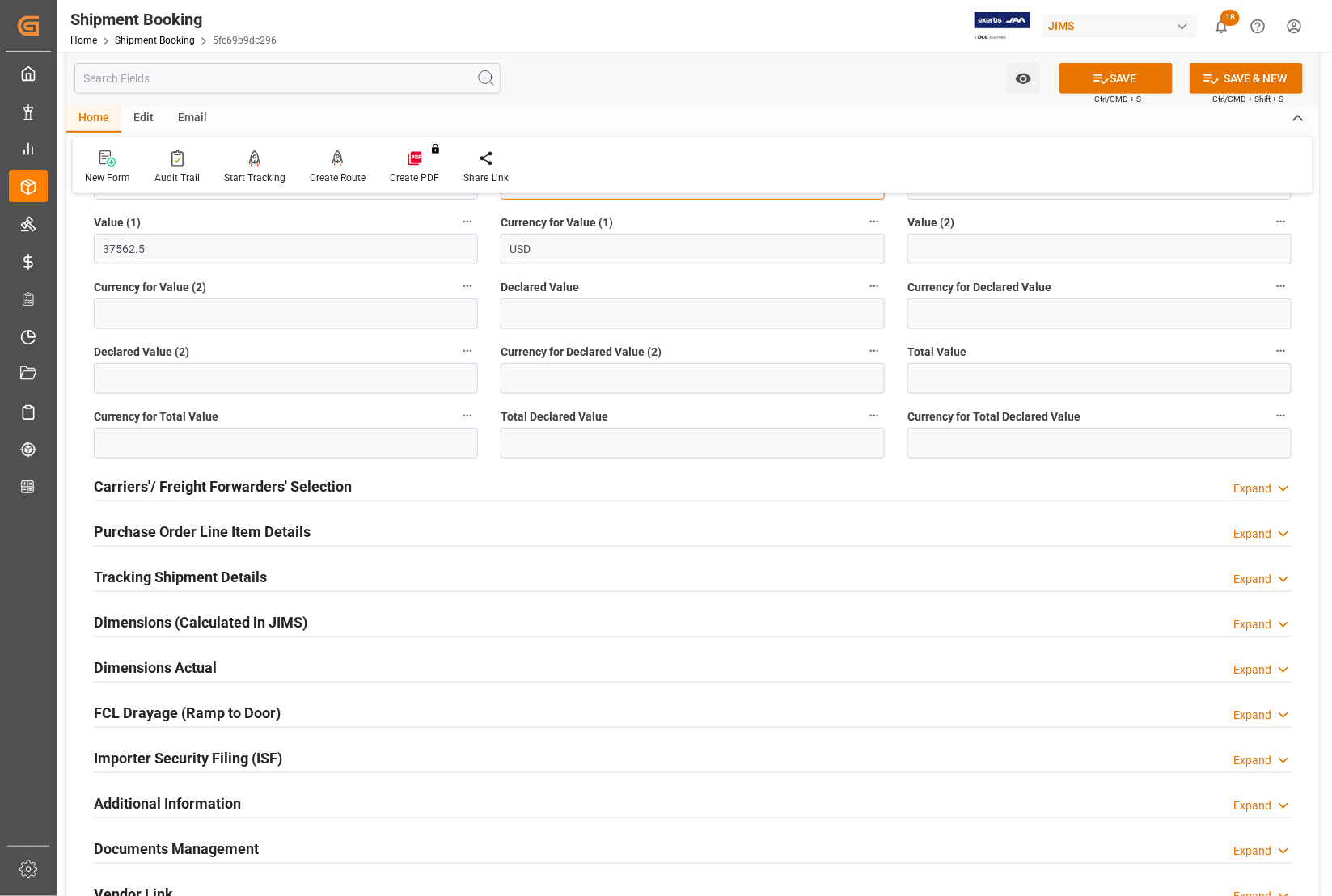
scroll to position [404, 0]
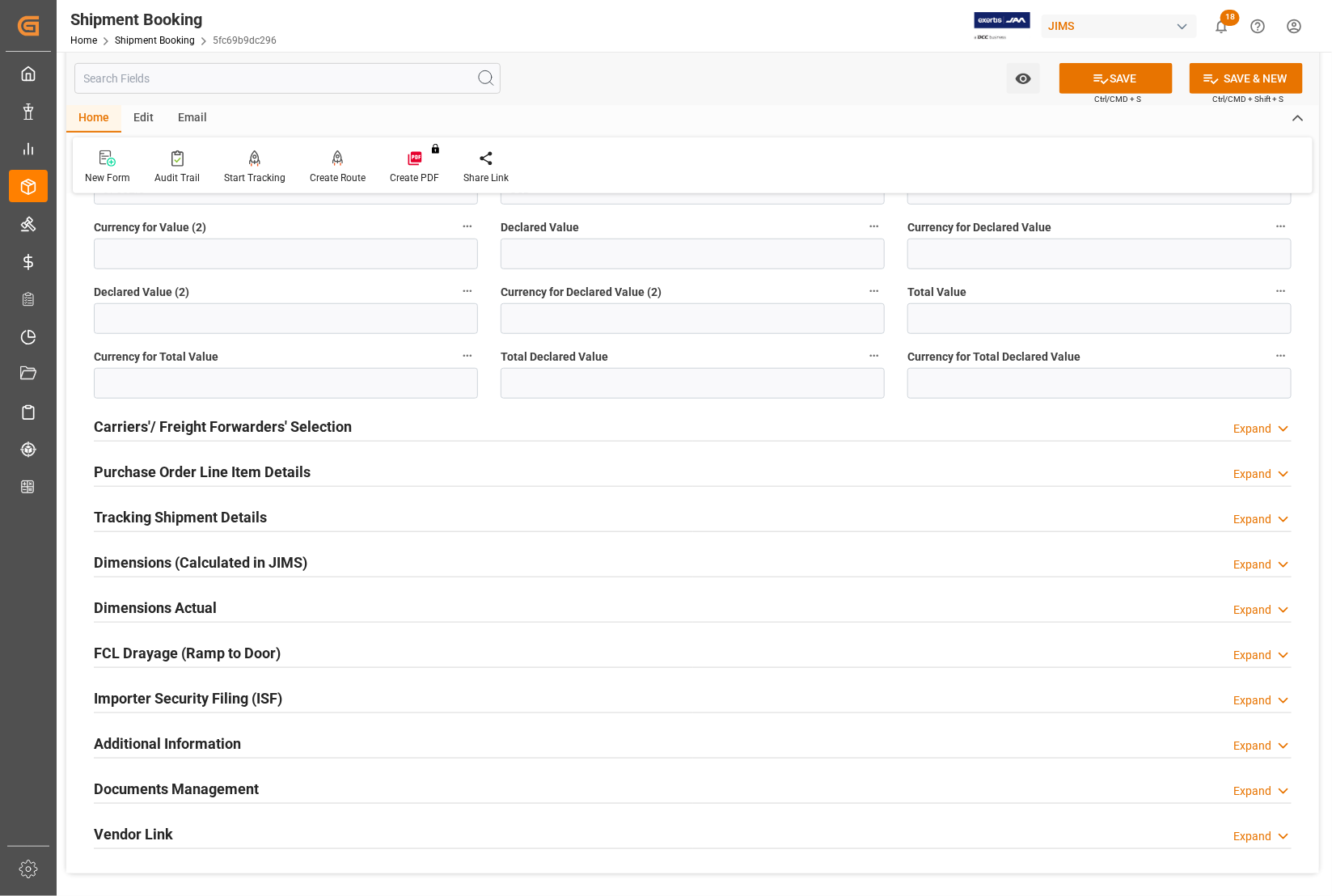
click at [192, 786] on h2 "Documents Management" at bounding box center [176, 789] width 165 height 22
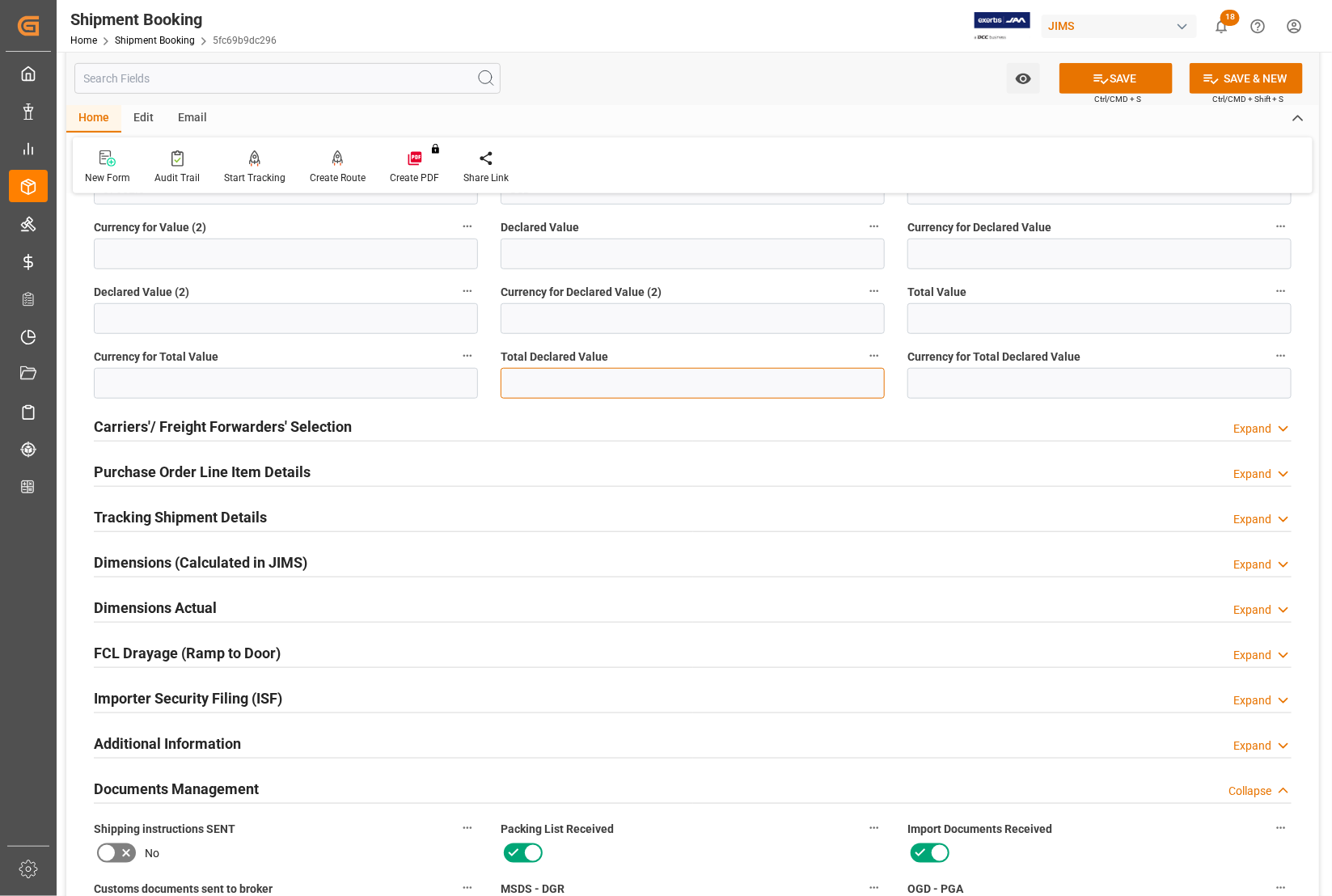
click at [567, 378] on input "text" at bounding box center [692, 383] width 384 height 30
paste input "37903.86"
type input "37903.86"
click at [955, 393] on input at bounding box center [1099, 383] width 384 height 30
type input "USD"
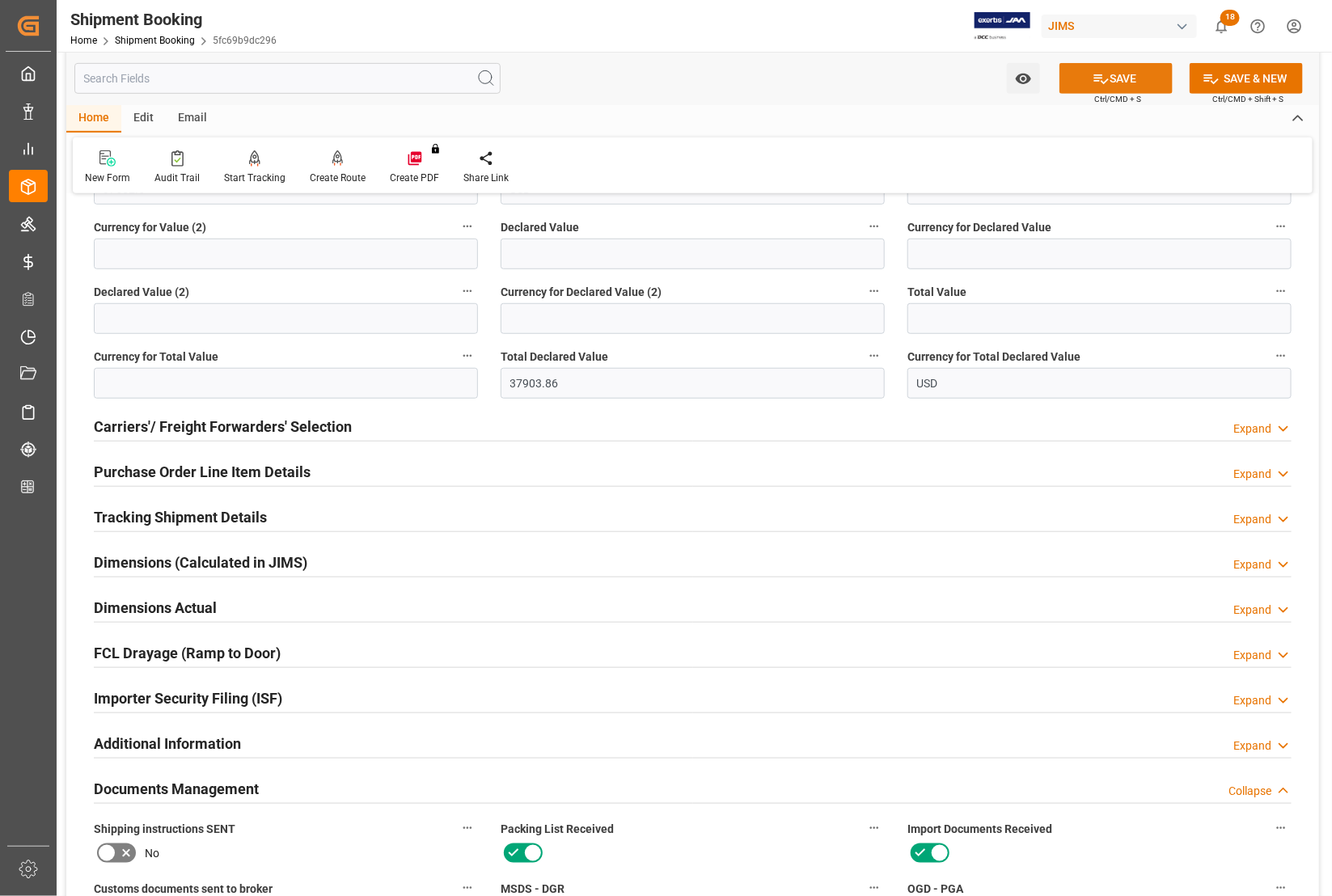
click at [1108, 77] on button "SAVE" at bounding box center [1116, 79] width 113 height 30
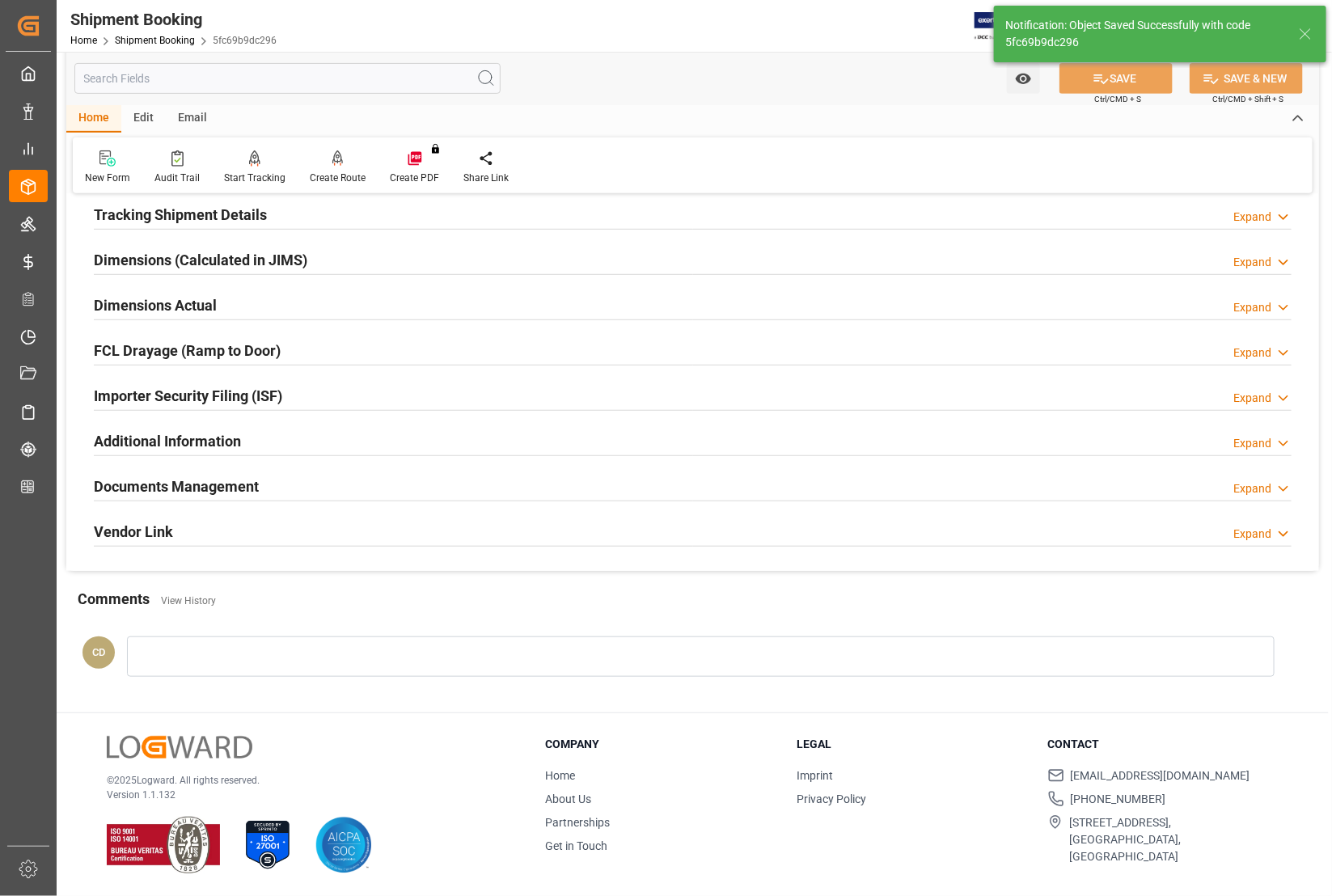
click at [152, 316] on h2 "Dimensions Actual" at bounding box center [155, 305] width 123 height 22
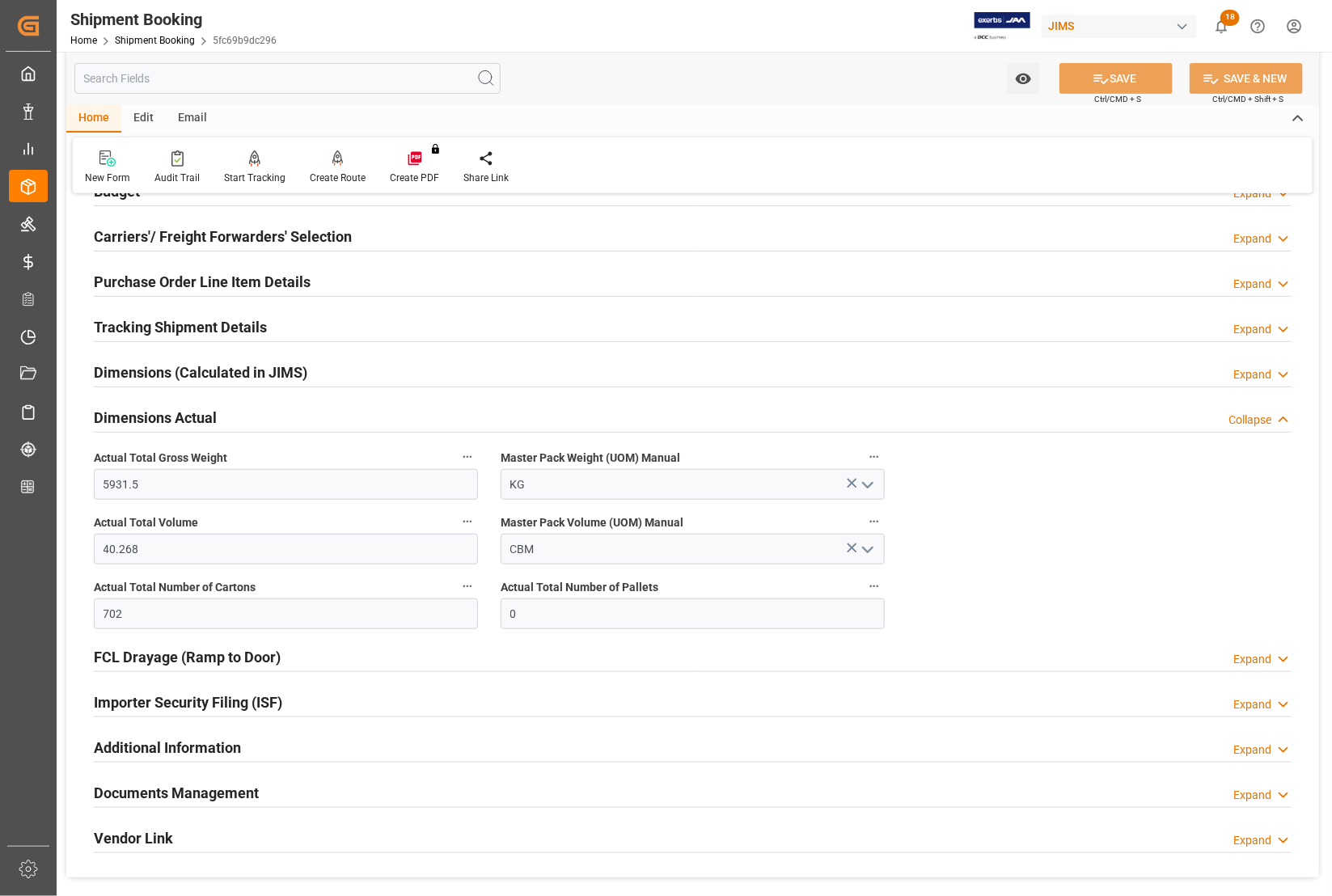
scroll to position [421, 0]
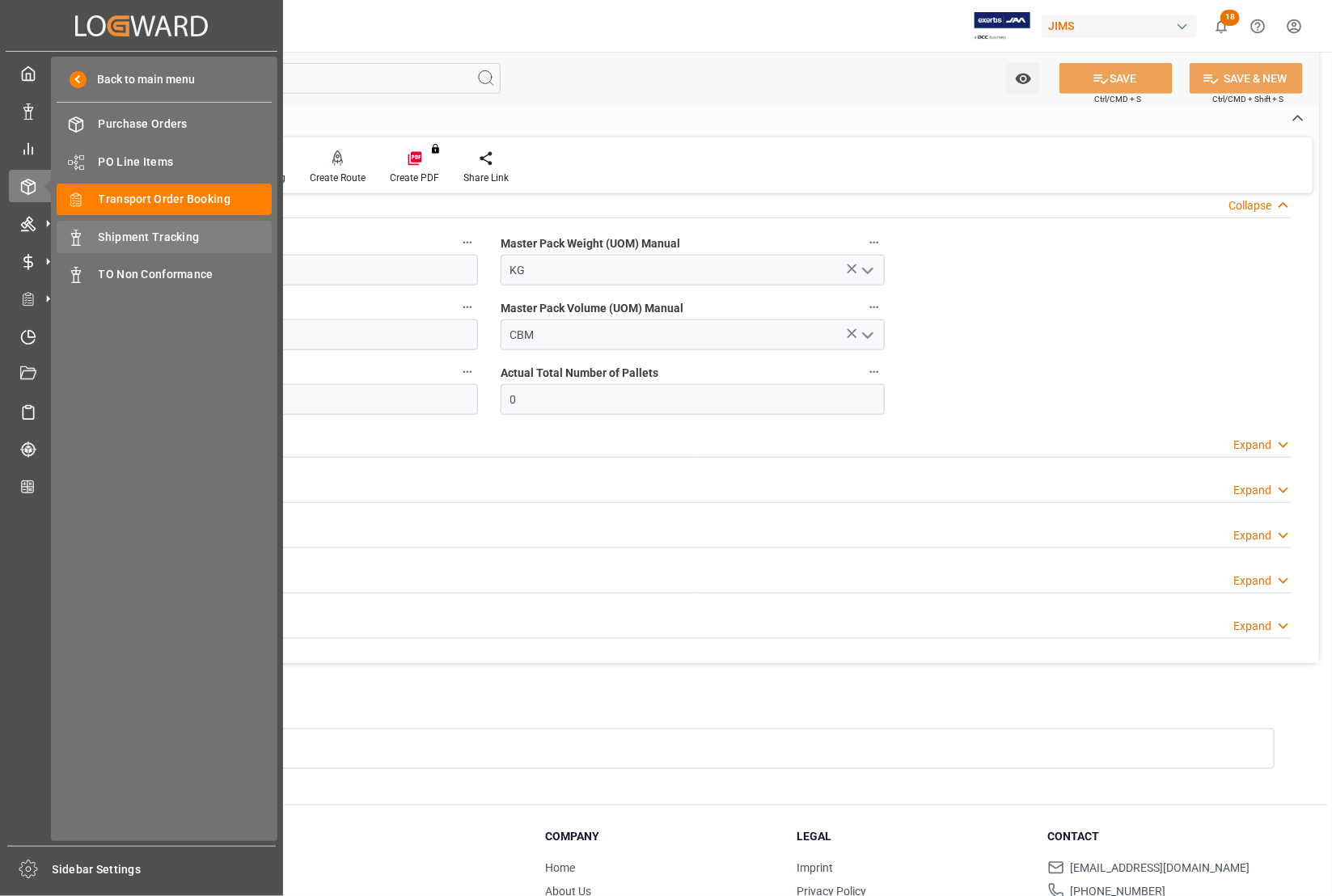
click at [138, 228] on div "Shipment Tracking Shipment Tracking" at bounding box center [164, 236] width 215 height 31
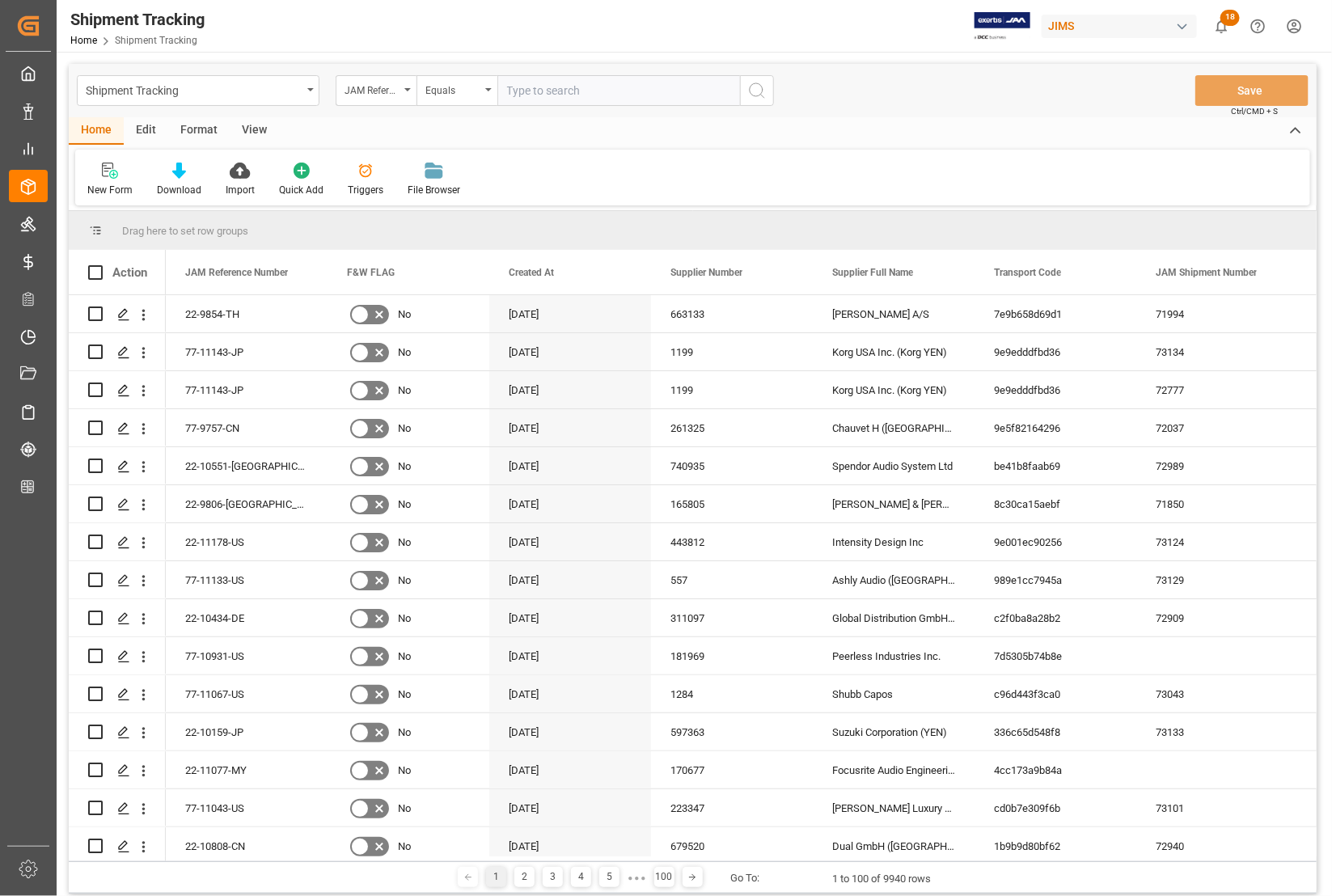
click at [629, 95] on input "text" at bounding box center [619, 91] width 243 height 30
type input "77-10391-CN"
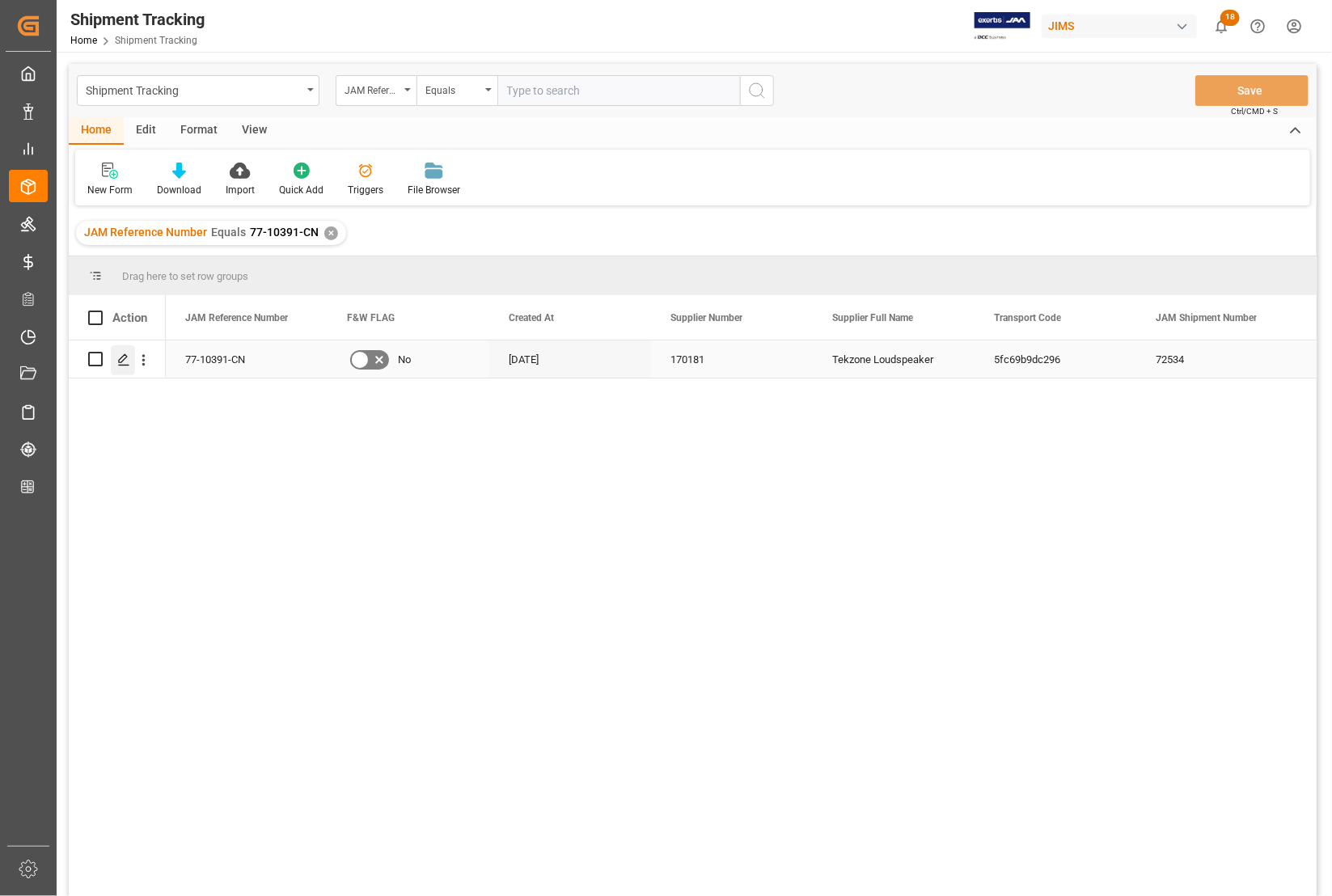
click at [125, 362] on icon "Press SPACE to select this row." at bounding box center [124, 360] width 13 height 13
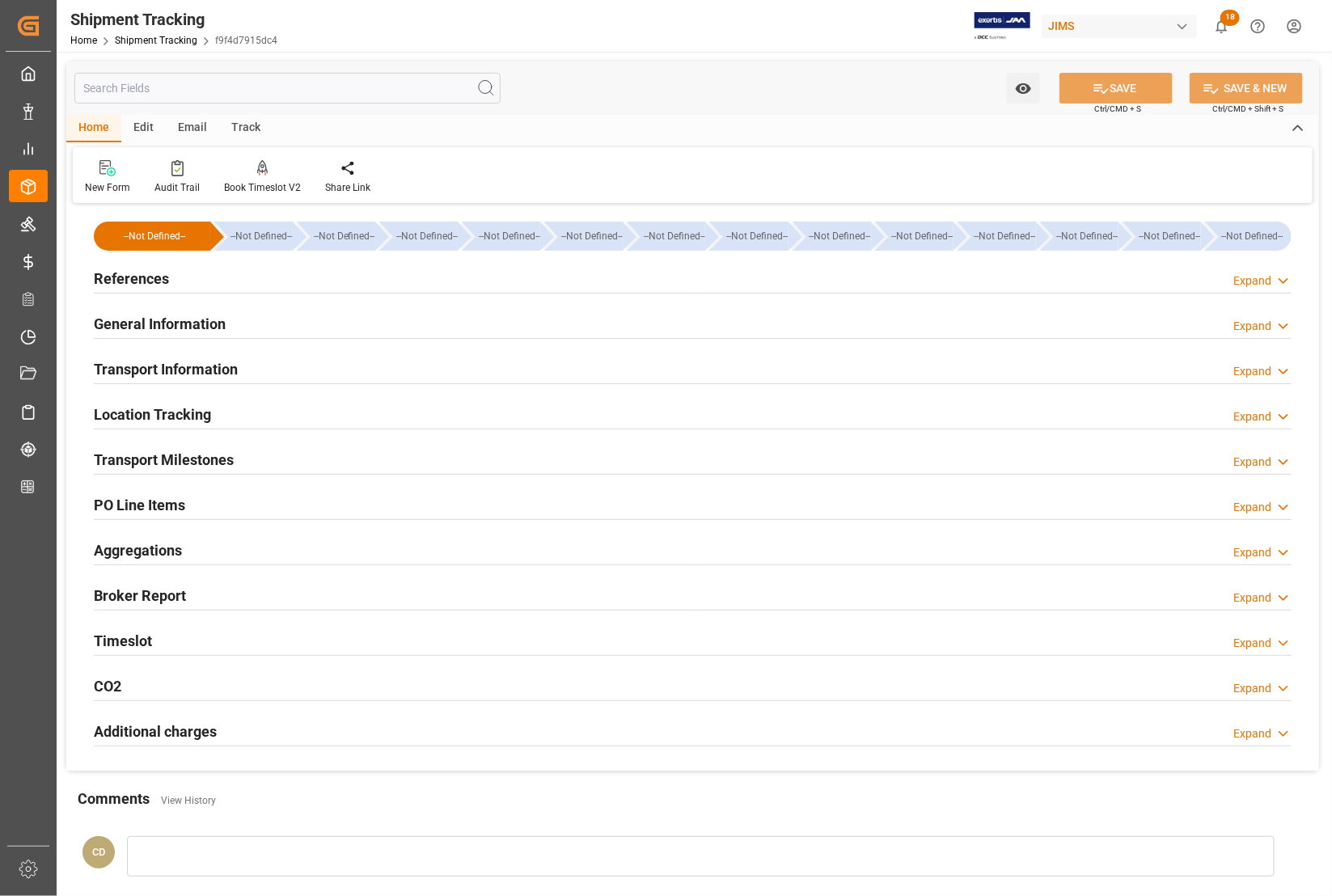
type input "[DATE]"
click at [132, 276] on h2 "References" at bounding box center [131, 278] width 75 height 22
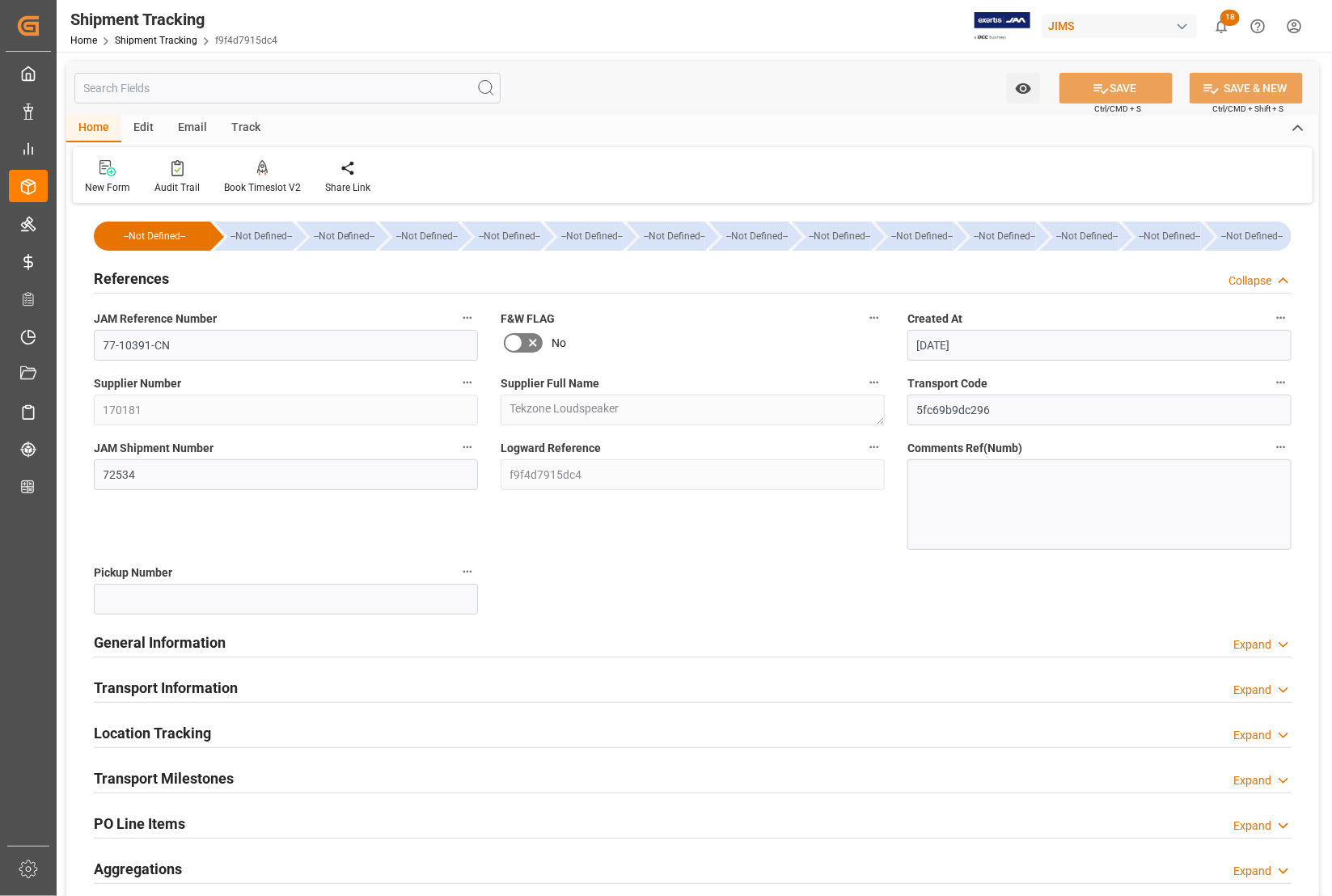
click at [927, 477] on div at bounding box center [1099, 504] width 384 height 91
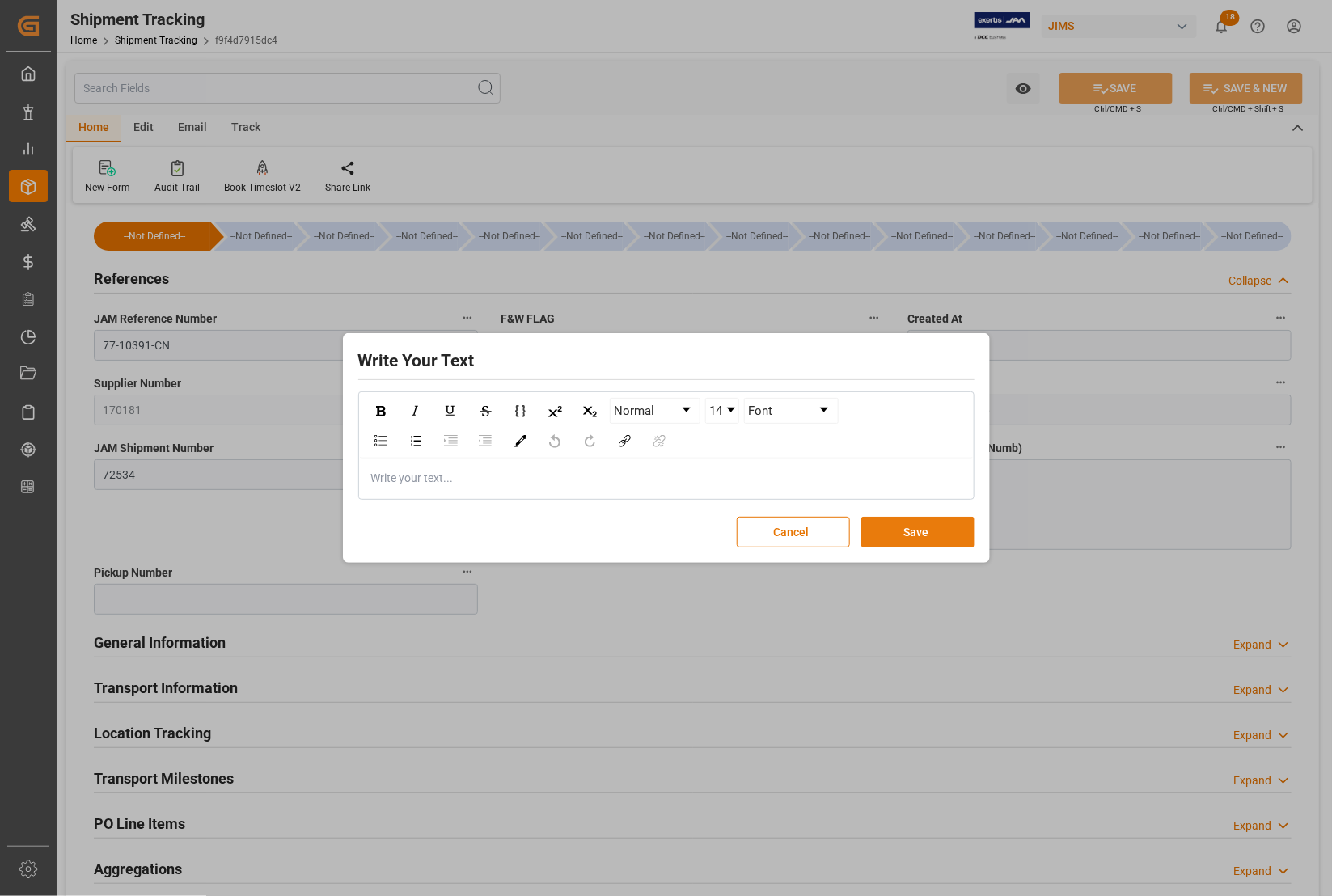
click at [926, 530] on button "Save" at bounding box center [918, 532] width 113 height 30
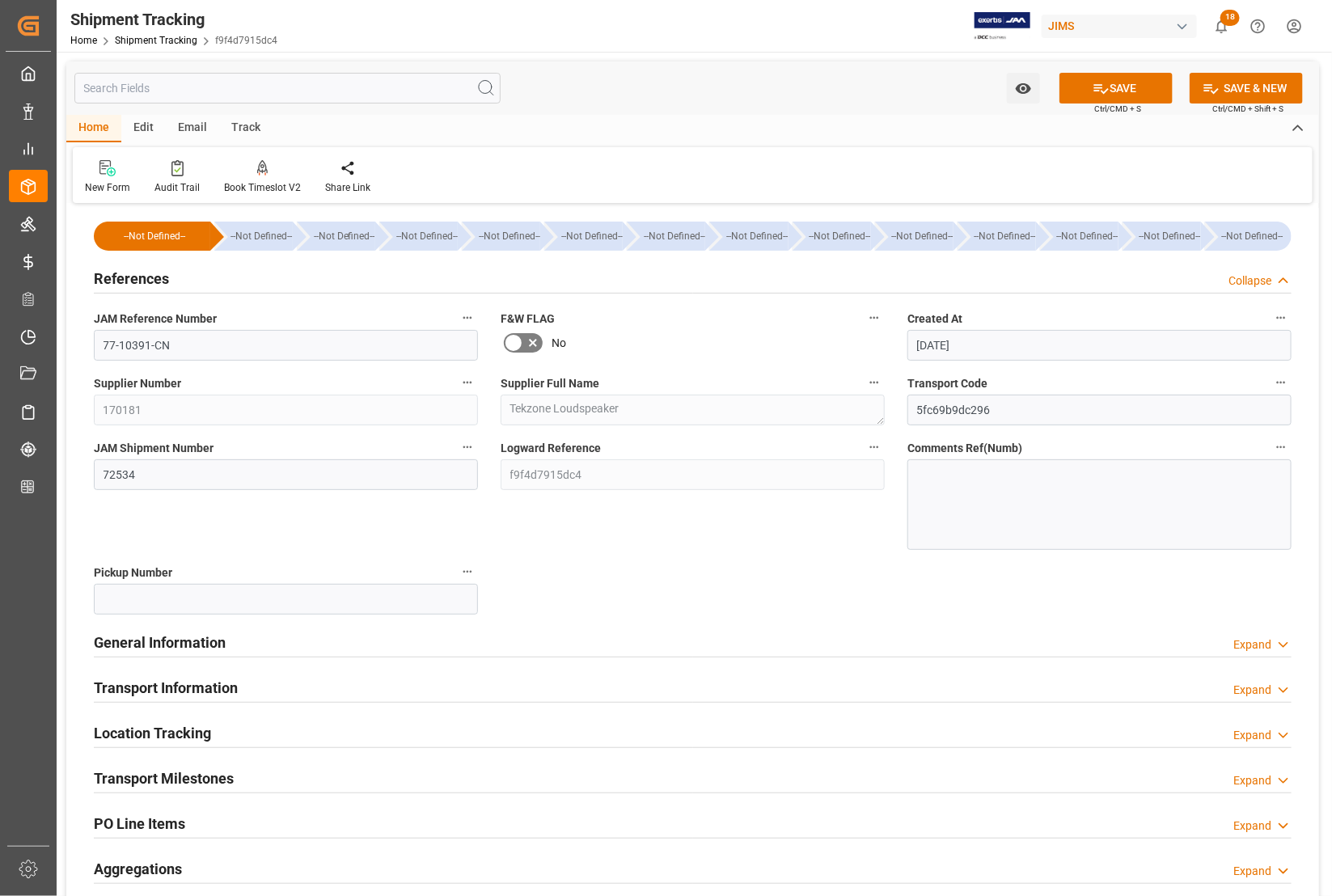
click at [943, 483] on div at bounding box center [1099, 504] width 384 height 91
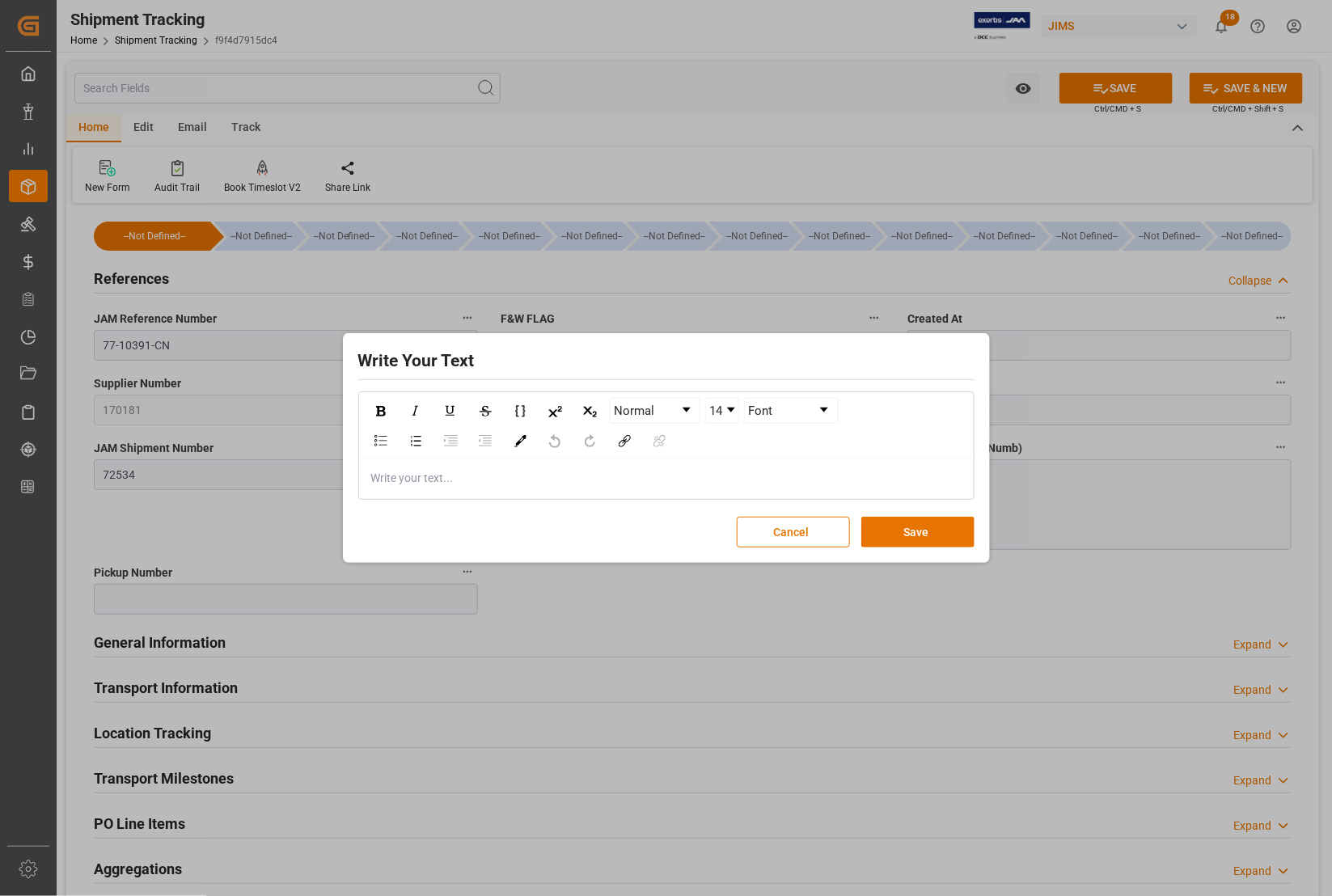
click at [1112, 493] on div "Write Your Text Normal 14 Font Write your text... Cancel Save" at bounding box center [666, 448] width 1332 height 896
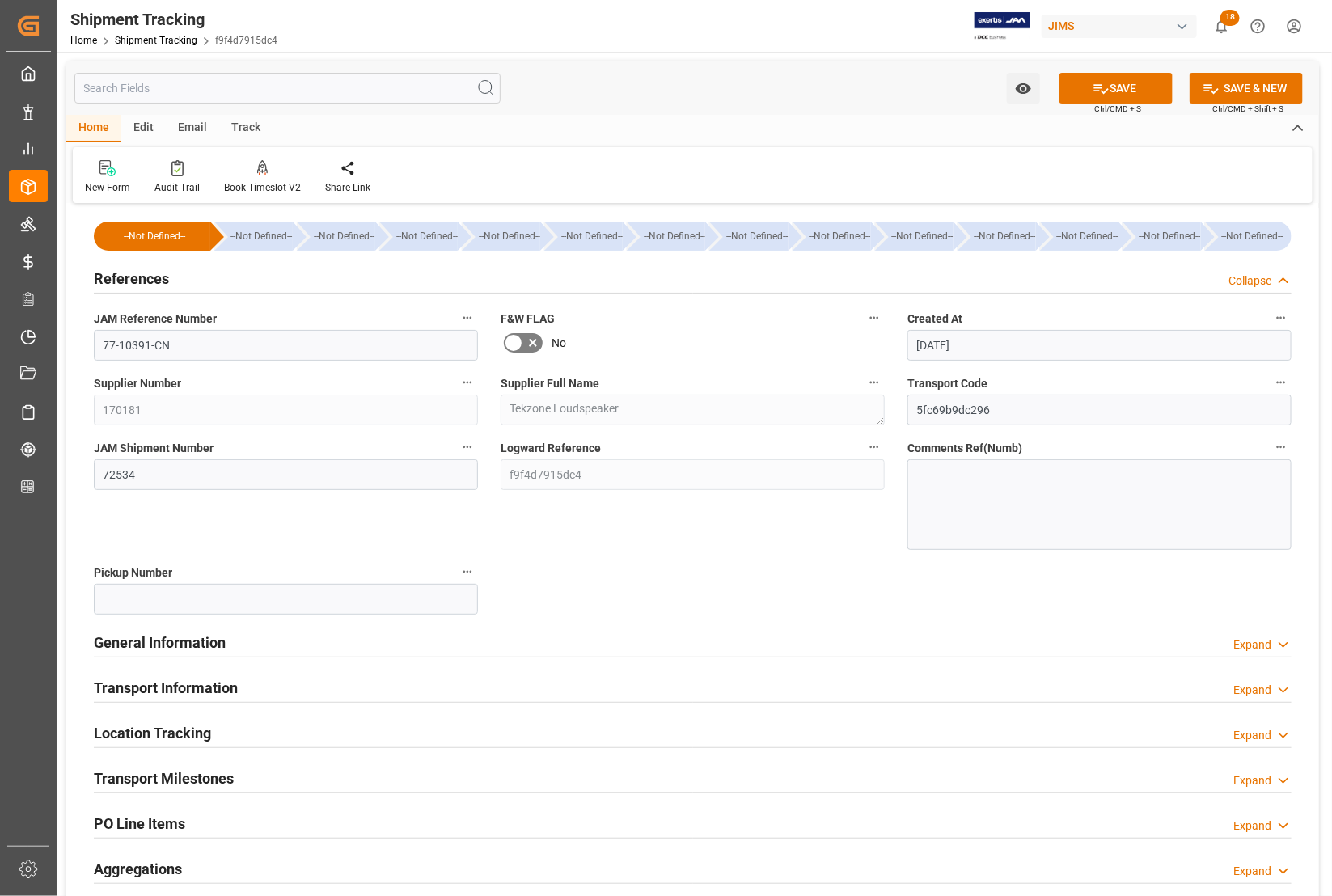
click at [1016, 500] on div at bounding box center [1099, 504] width 384 height 91
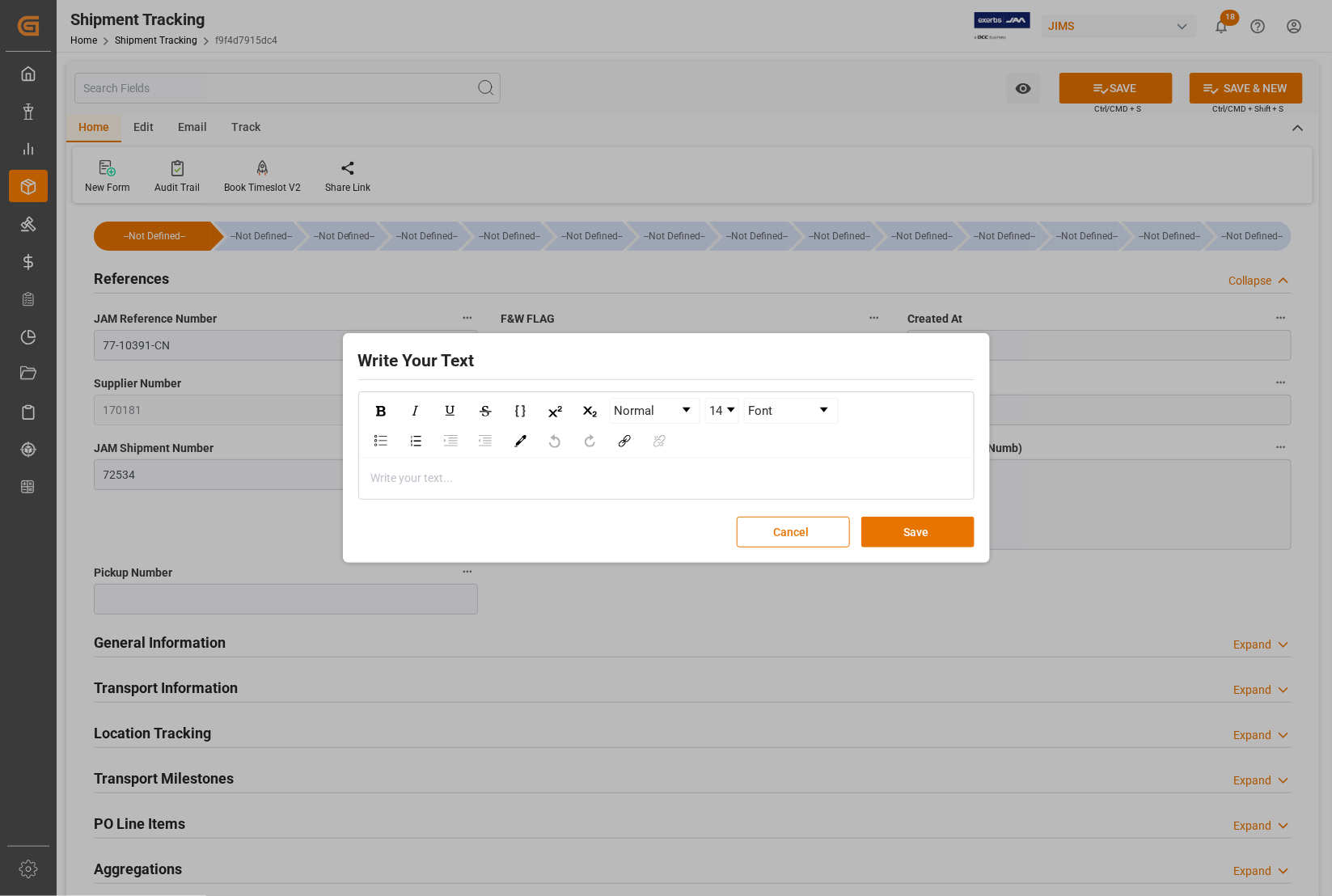
click at [1016, 500] on div "Write Your Text Normal 14 Font Write your text... Cancel Save" at bounding box center [666, 448] width 1332 height 896
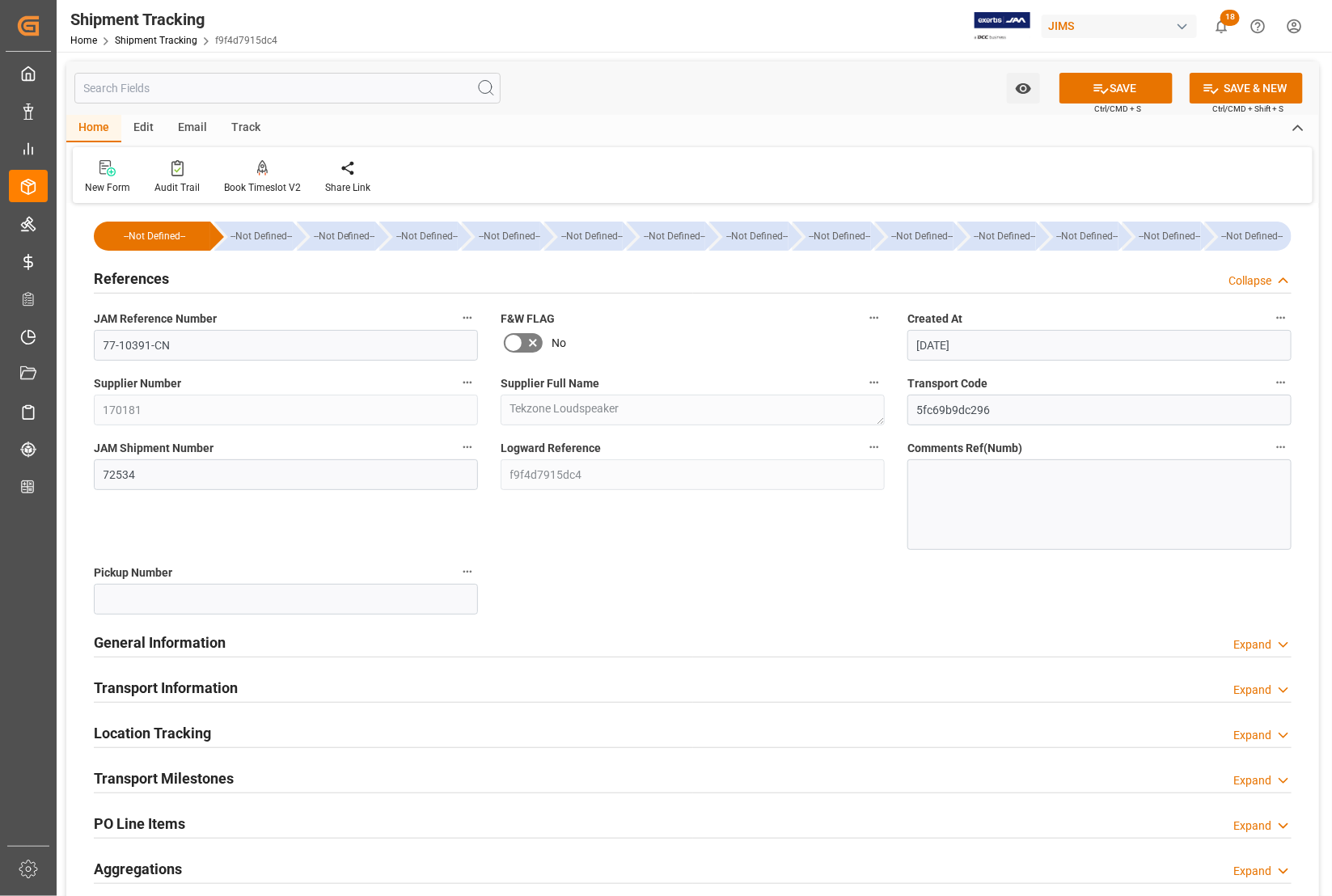
click at [1013, 497] on div at bounding box center [1099, 504] width 384 height 91
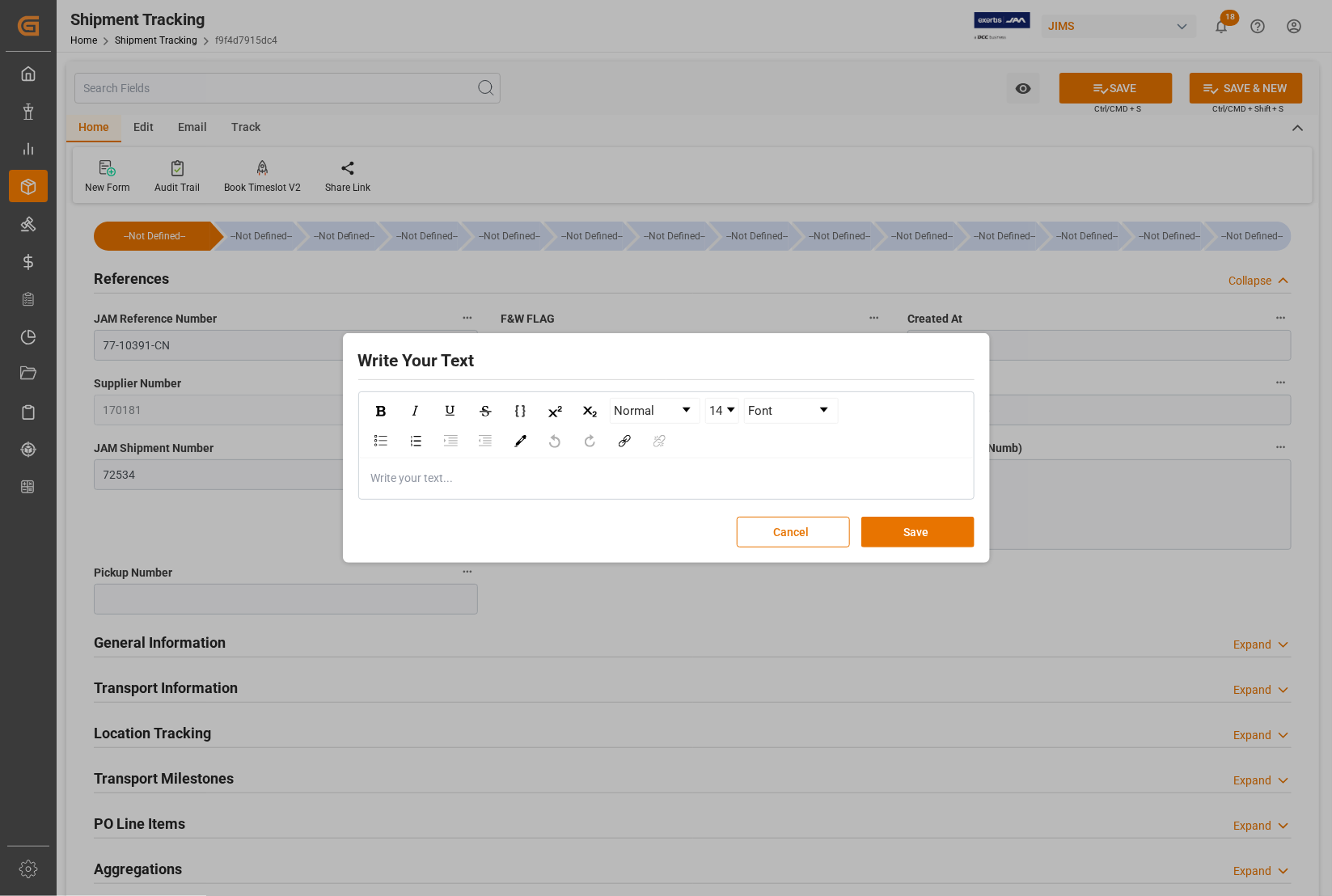
click at [1013, 497] on div "Write Your Text Normal 14 Font Write your text... Cancel Save" at bounding box center [666, 448] width 1332 height 896
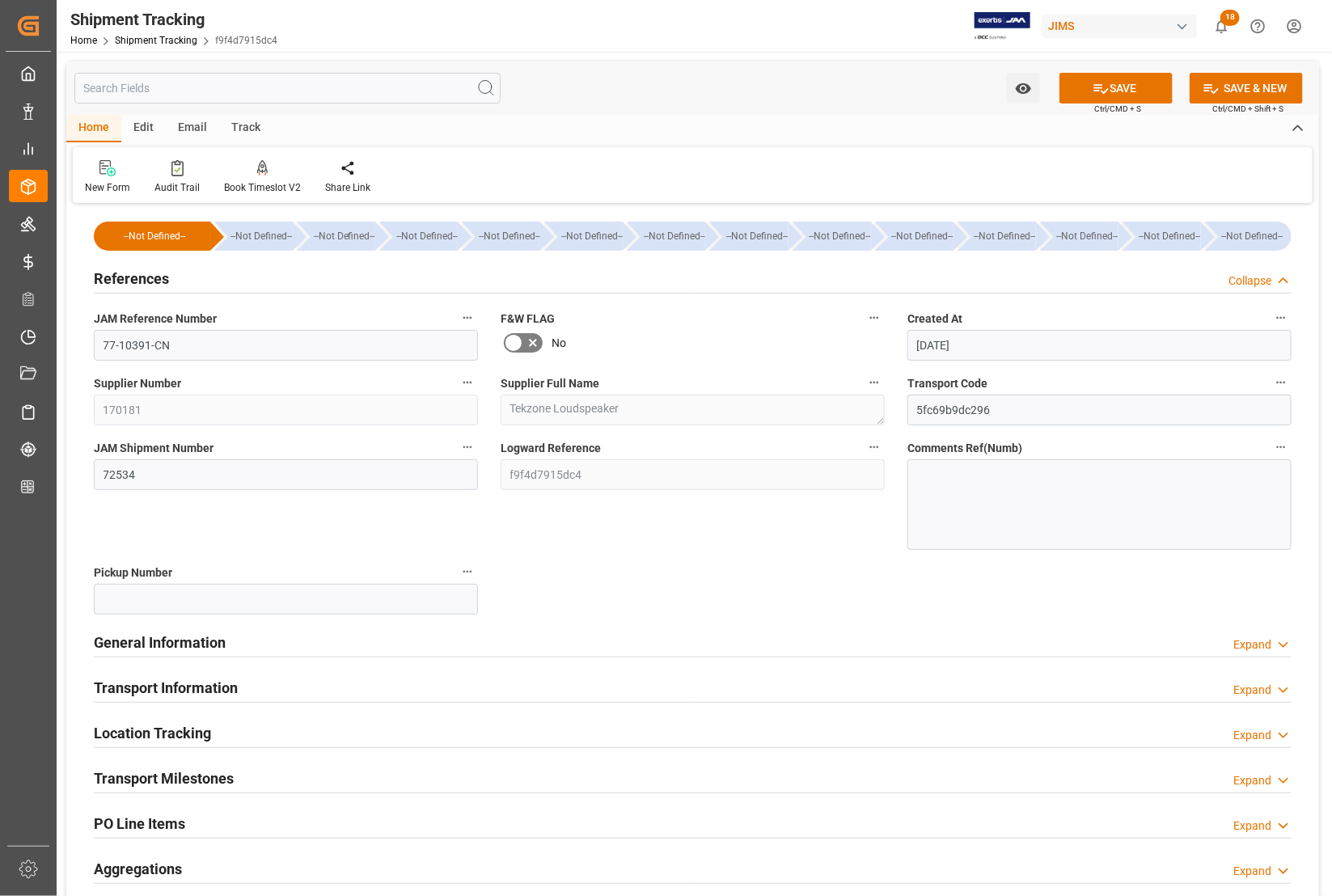
click at [952, 518] on div at bounding box center [1099, 504] width 384 height 91
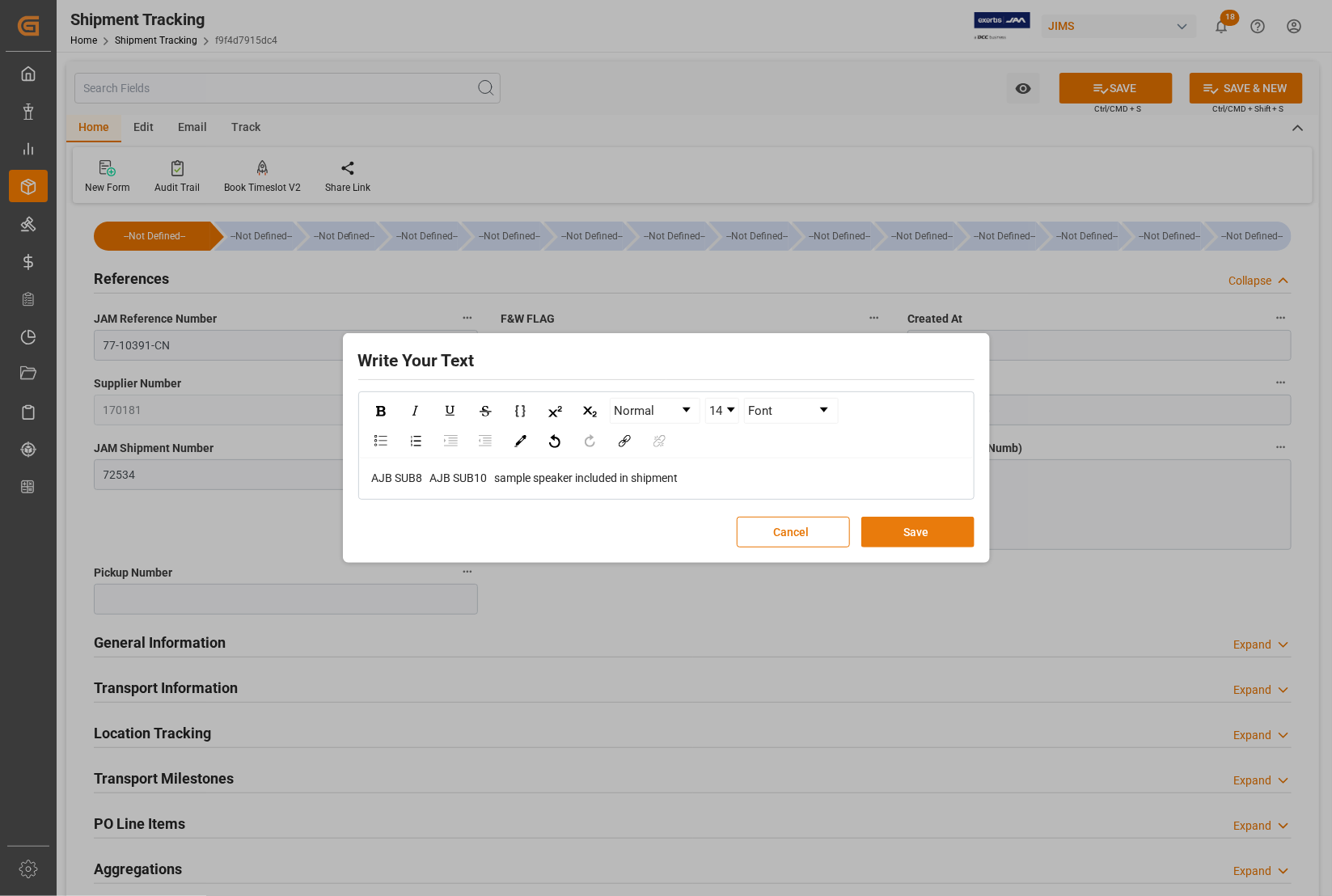
click at [916, 534] on button "Save" at bounding box center [918, 532] width 113 height 30
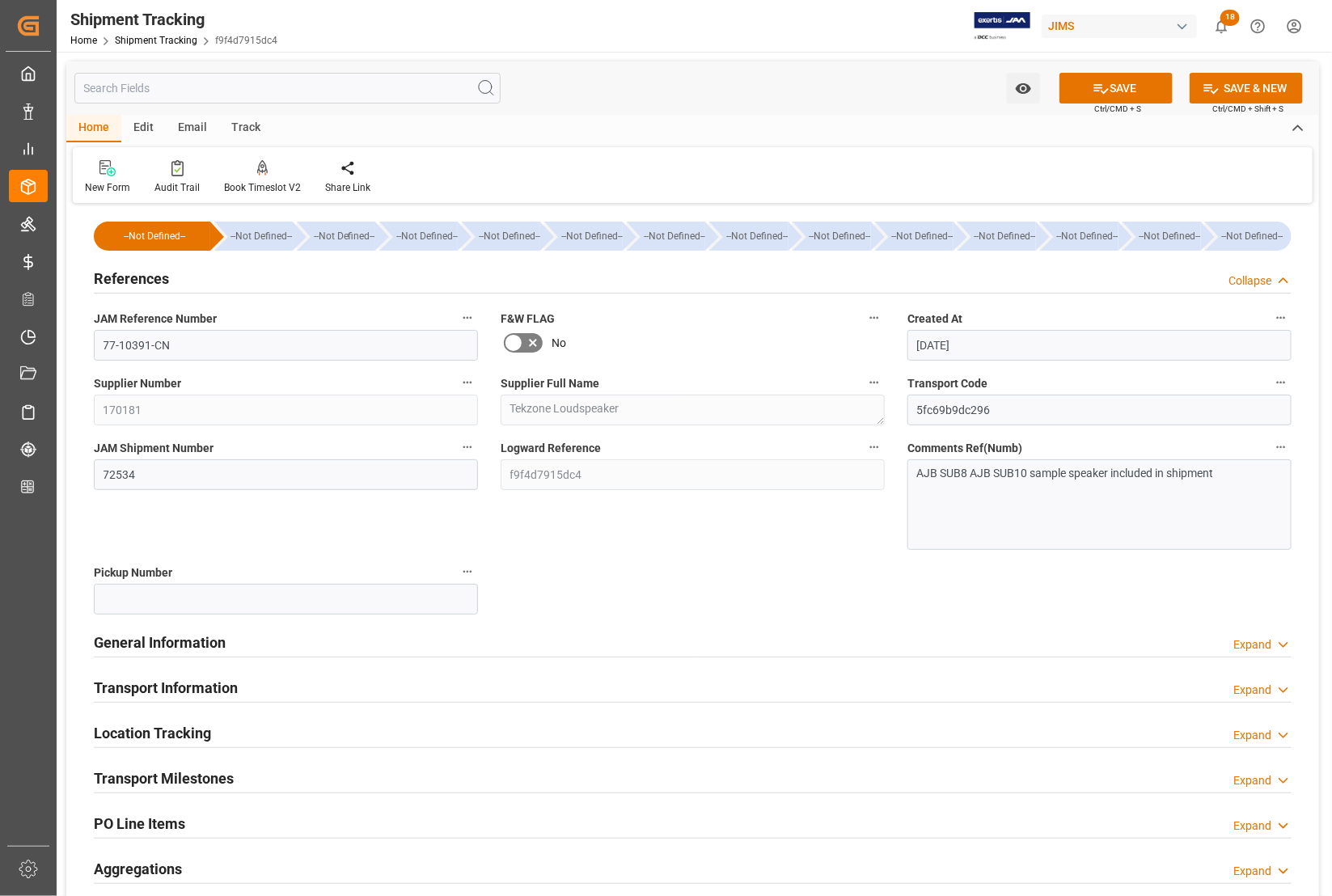
click at [231, 770] on h2 "Transport Milestones" at bounding box center [163, 778] width 140 height 22
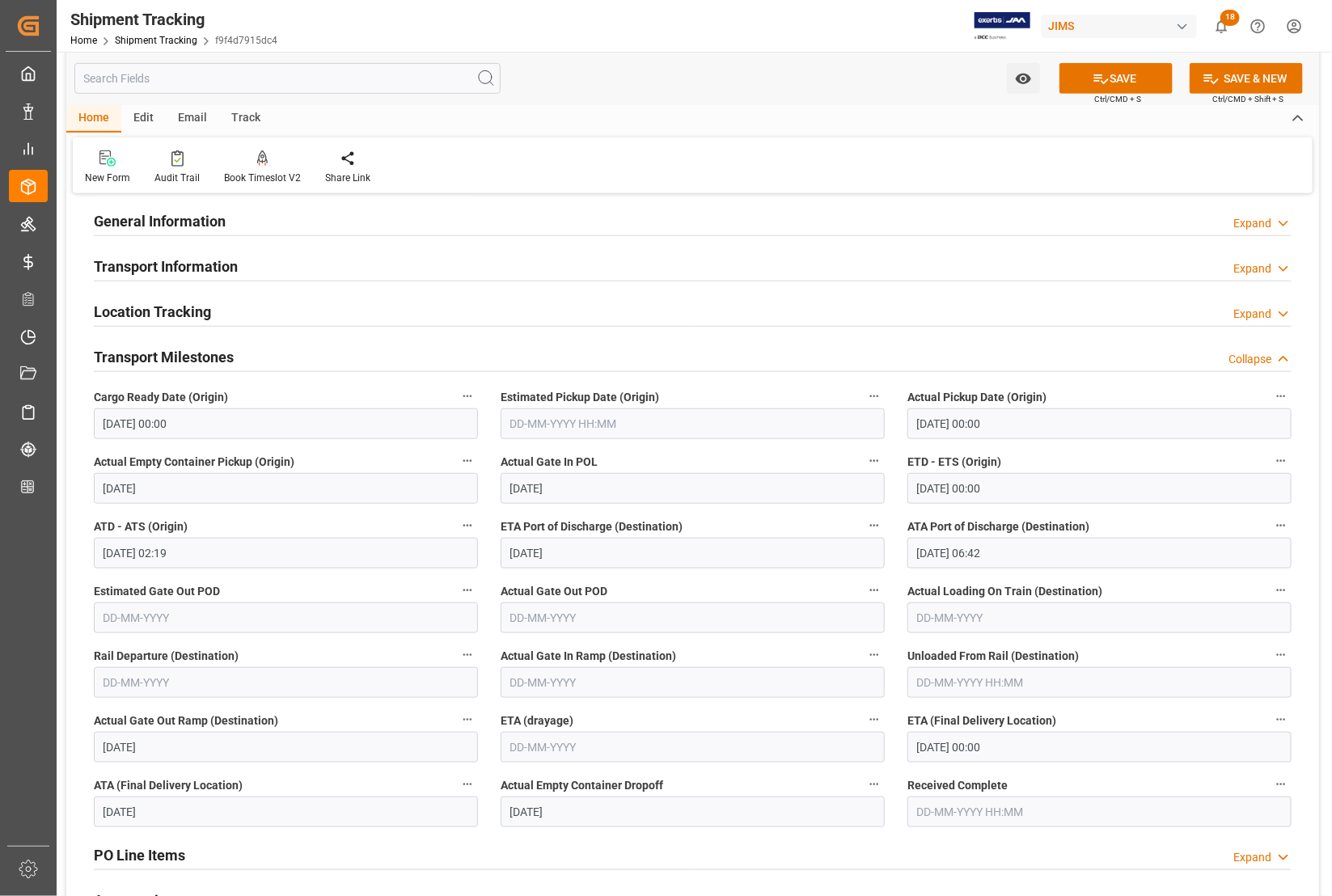
scroll to position [707, 0]
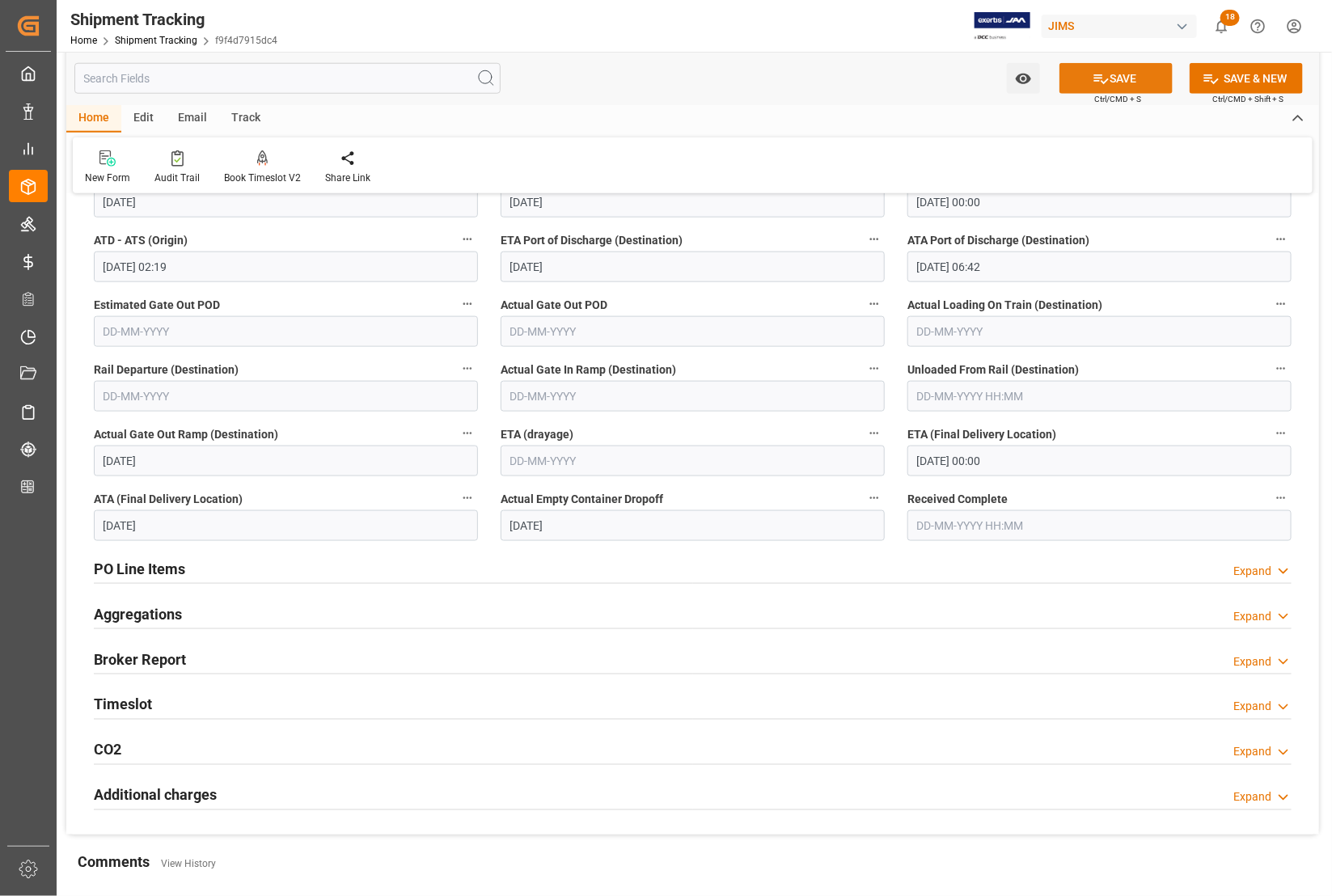
click at [1109, 77] on button "SAVE" at bounding box center [1116, 79] width 113 height 30
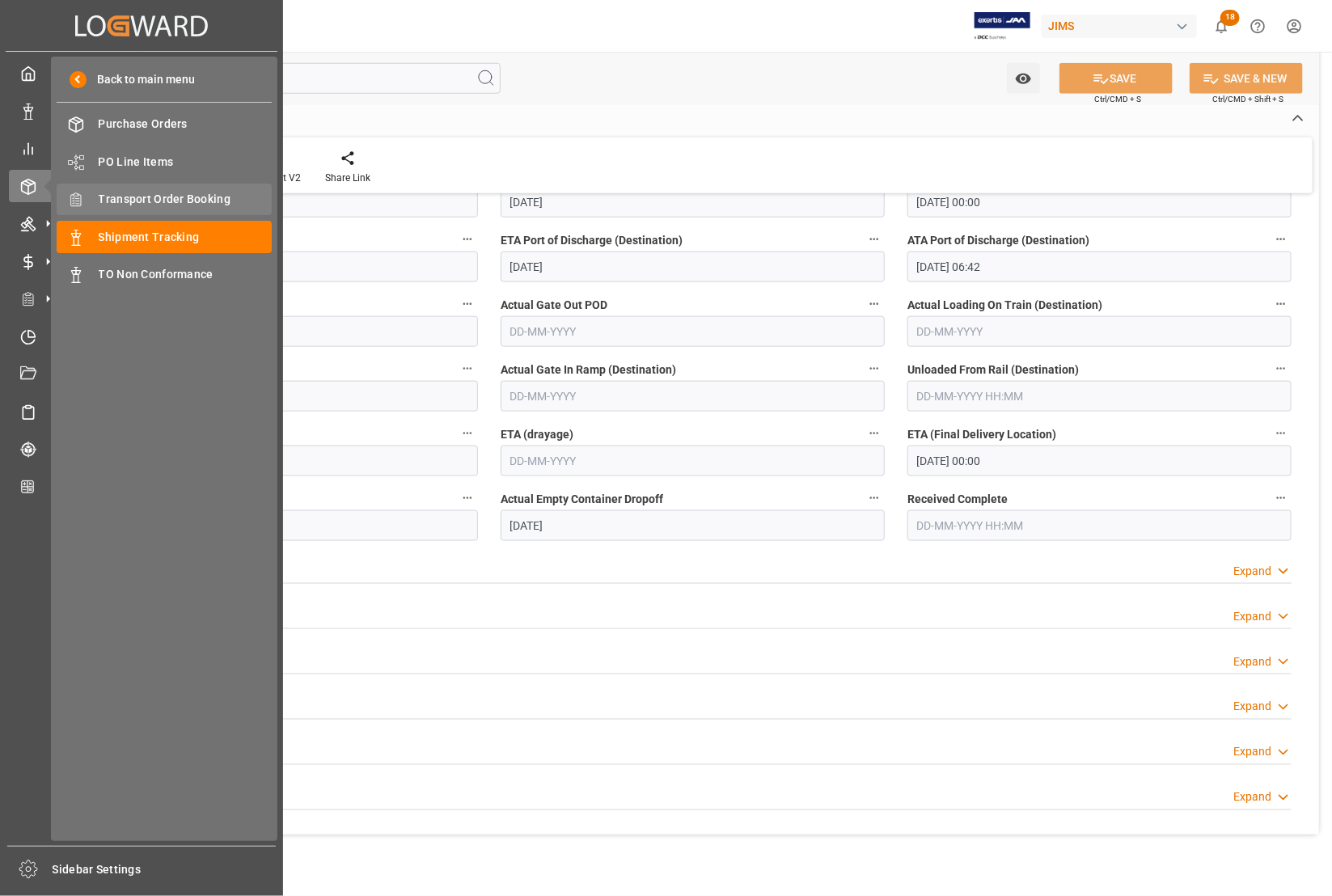
click at [144, 202] on span "Transport Order Booking" at bounding box center [185, 200] width 173 height 17
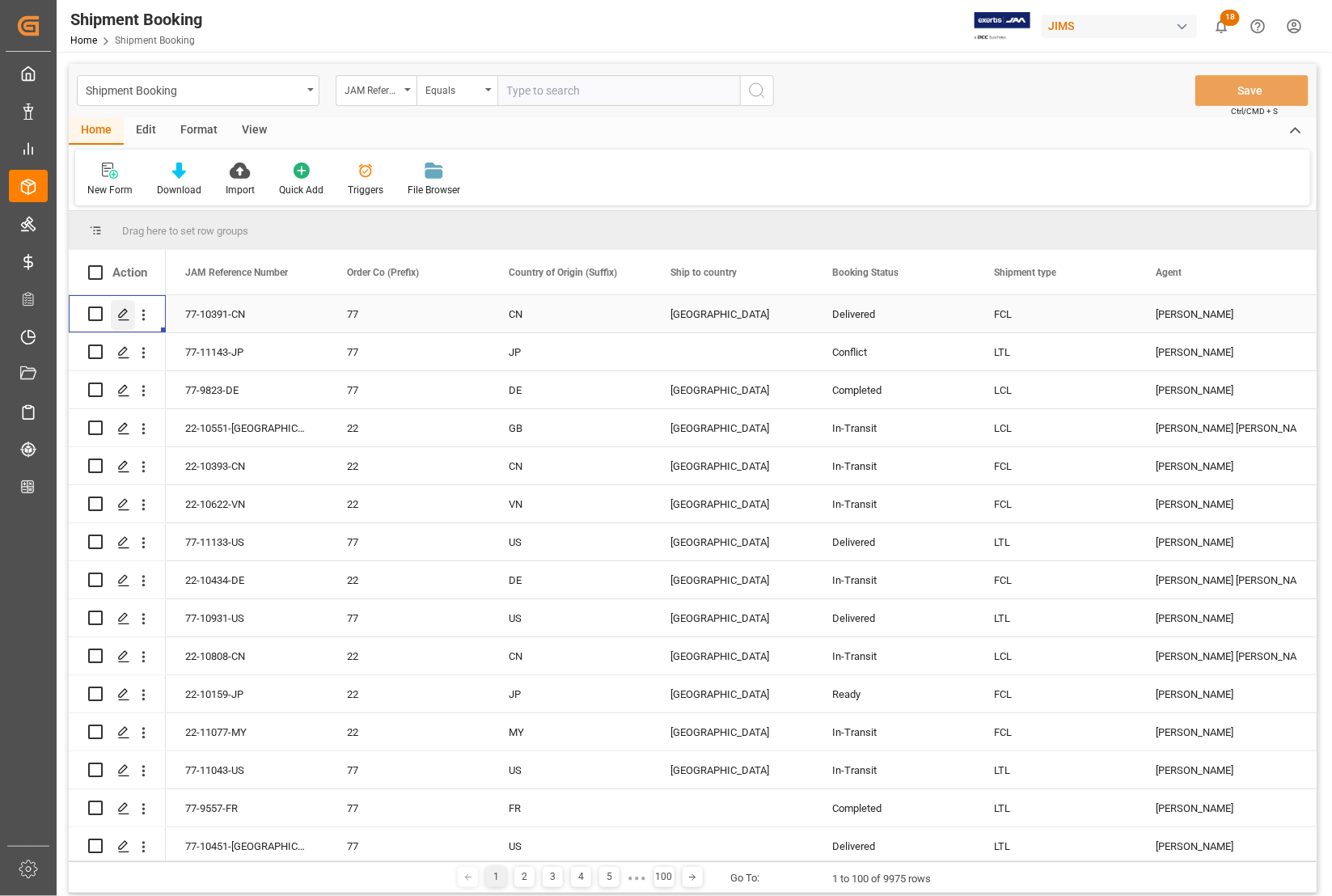
click at [122, 318] on icon "Press SPACE to select this row." at bounding box center [124, 314] width 13 height 13
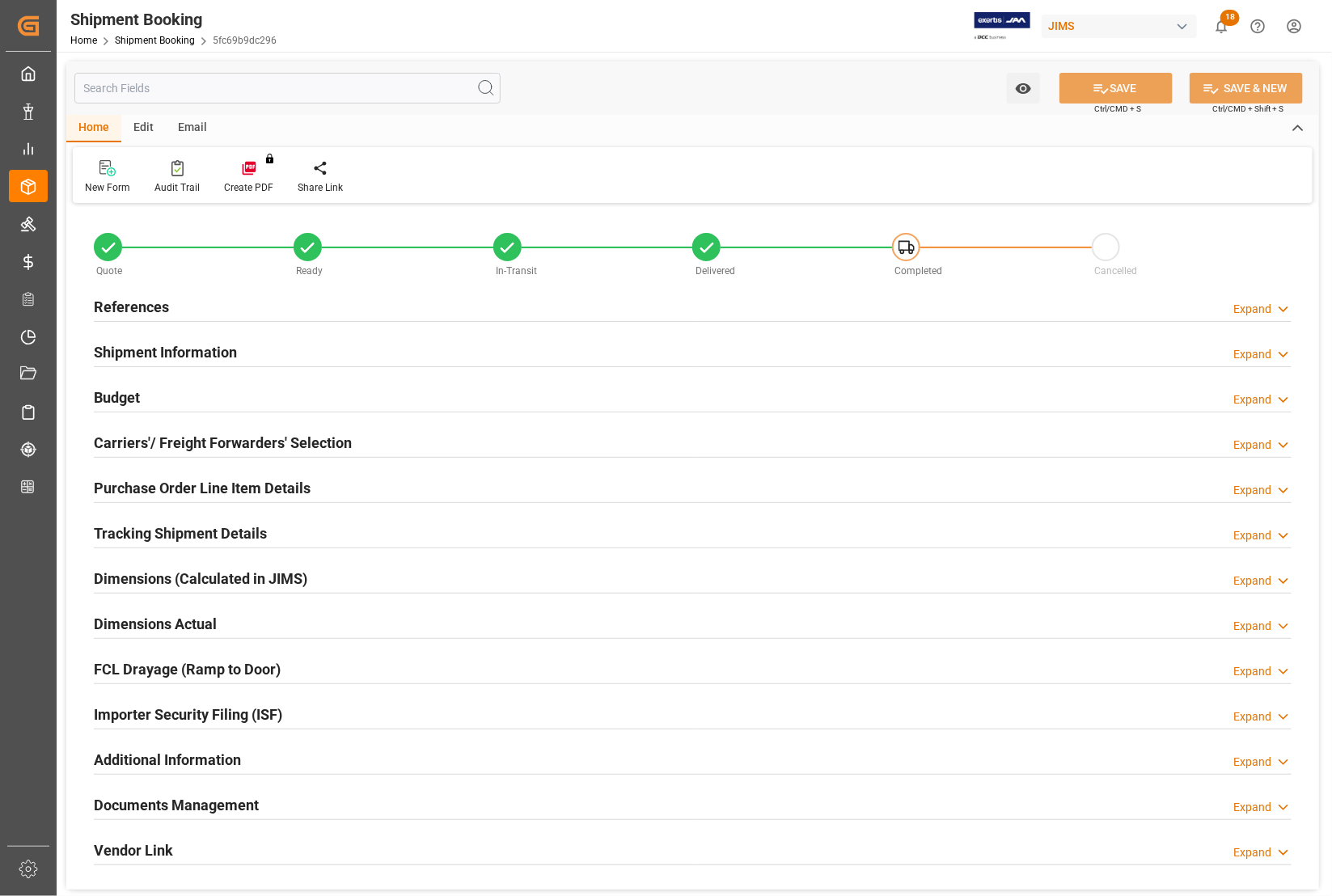
type input "0"
type input "4376.2169"
type input "3400"
type input "37562.5"
type input "37903.86"
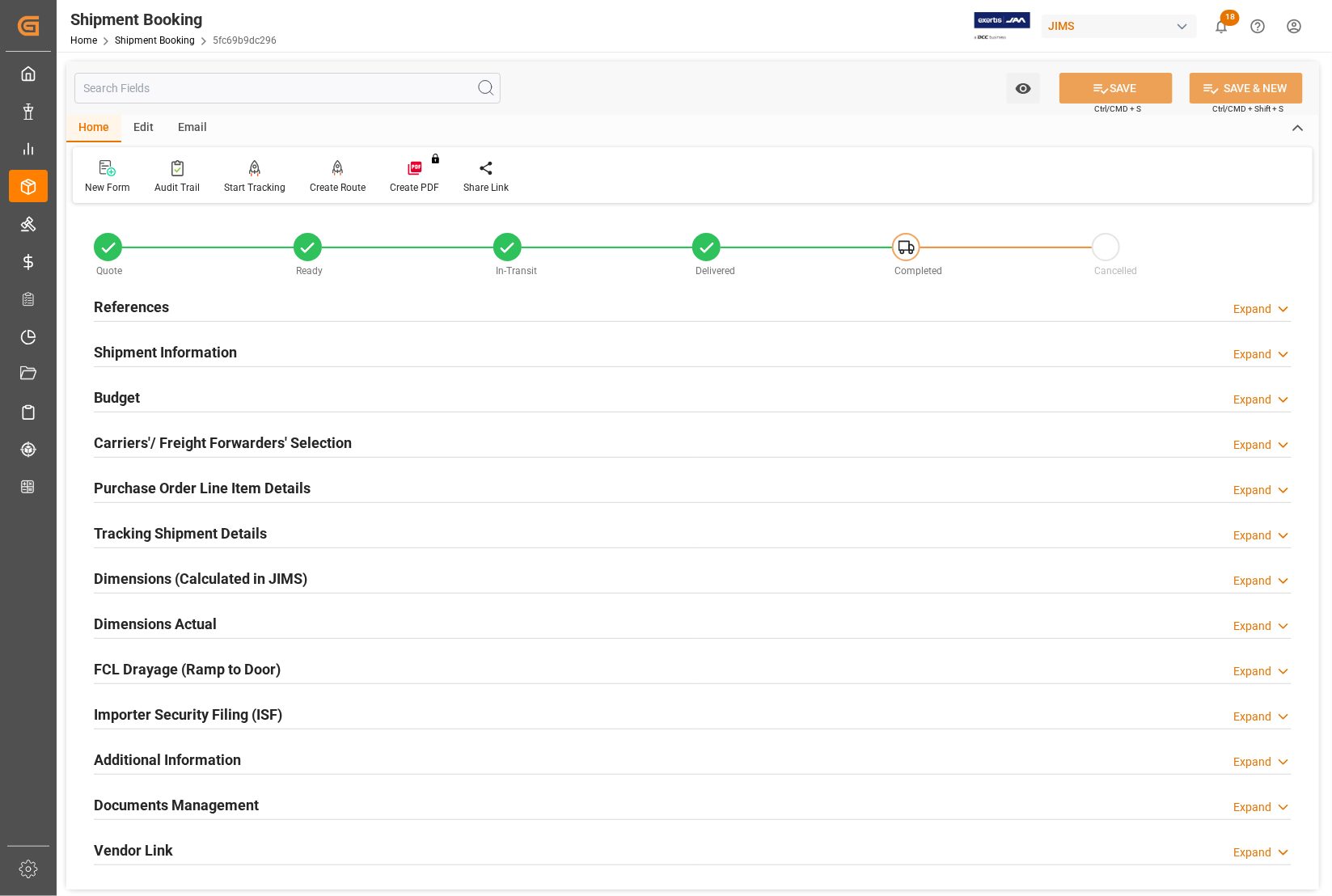
click at [127, 398] on h2 "Budget" at bounding box center [117, 398] width 46 height 22
